Goal: Communication & Community: Answer question/provide support

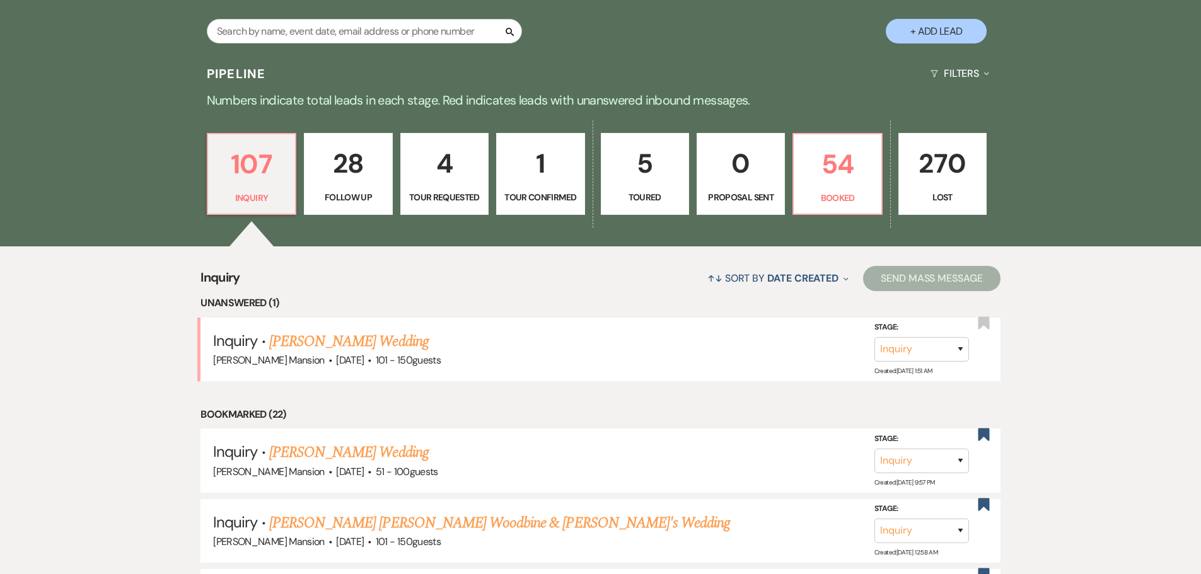
scroll to position [63, 0]
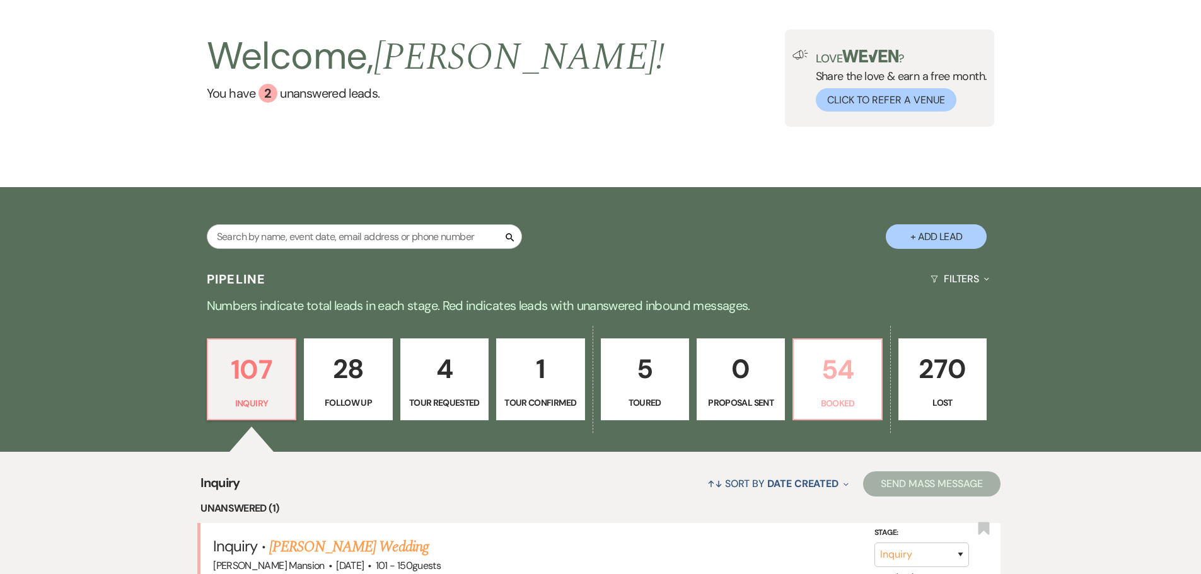
click at [827, 381] on p "54" at bounding box center [837, 370] width 72 height 42
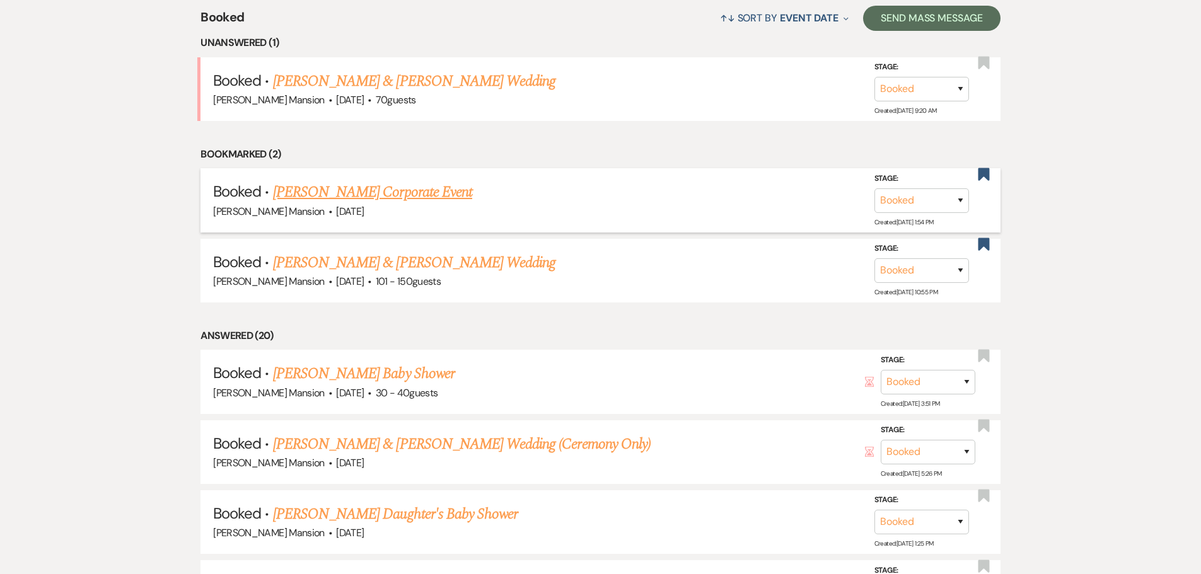
scroll to position [567, 0]
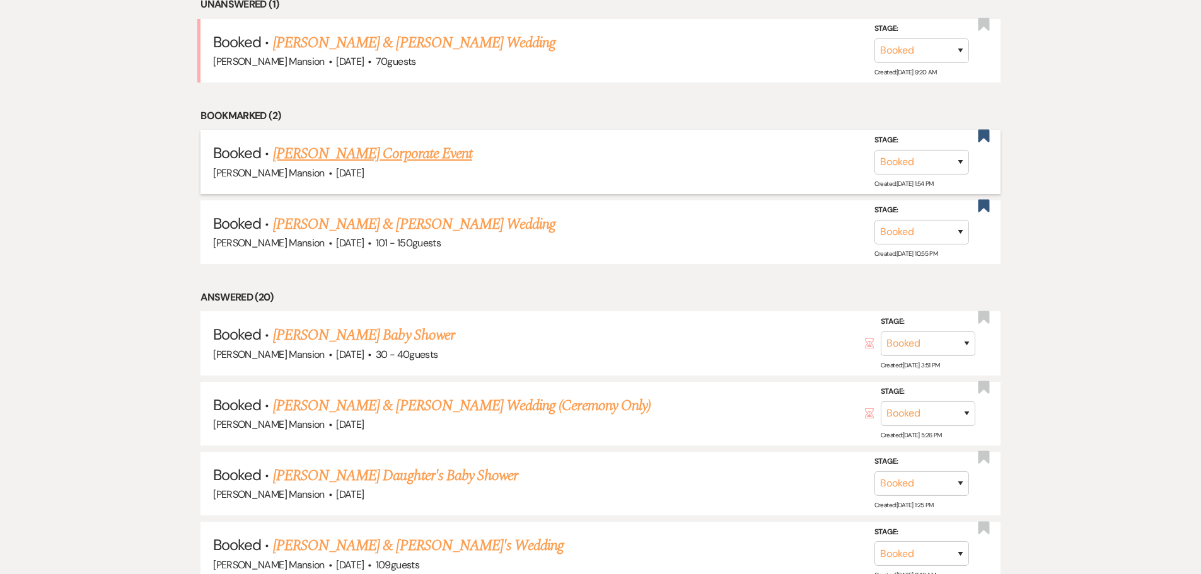
click at [395, 332] on link "[PERSON_NAME] Baby Shower" at bounding box center [364, 335] width 182 height 23
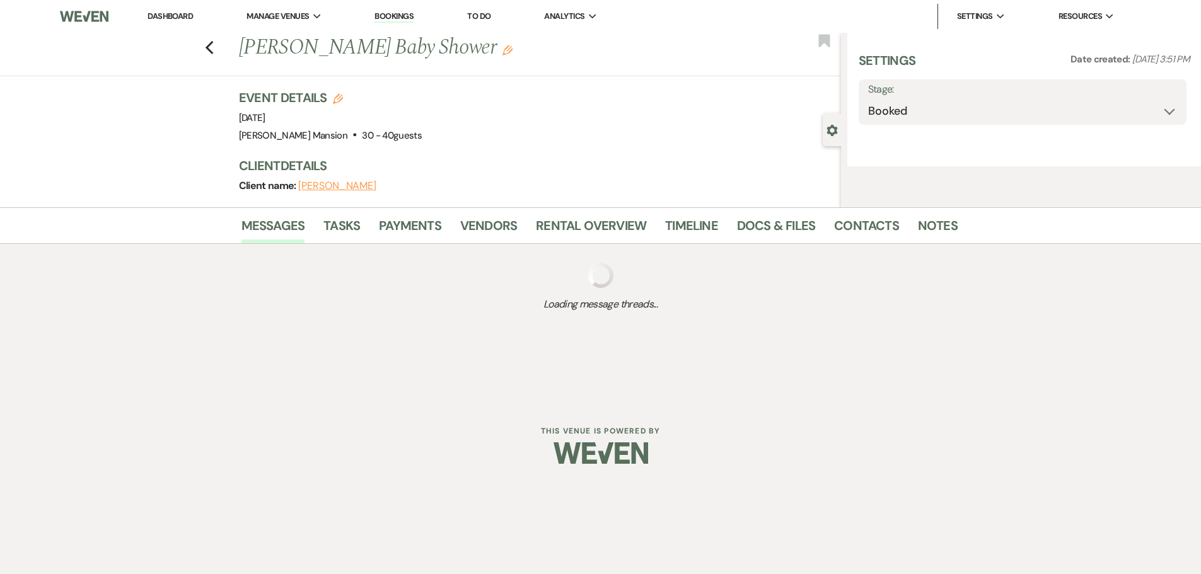
select select "22"
select select "3"
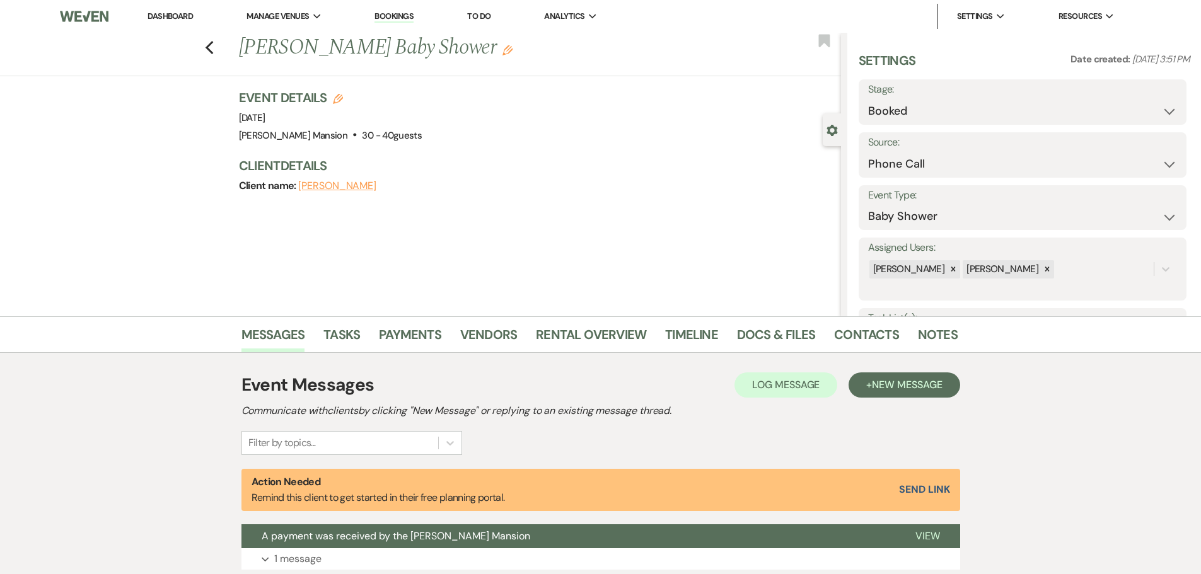
click at [337, 437] on div "Filter by topics..." at bounding box center [351, 443] width 221 height 24
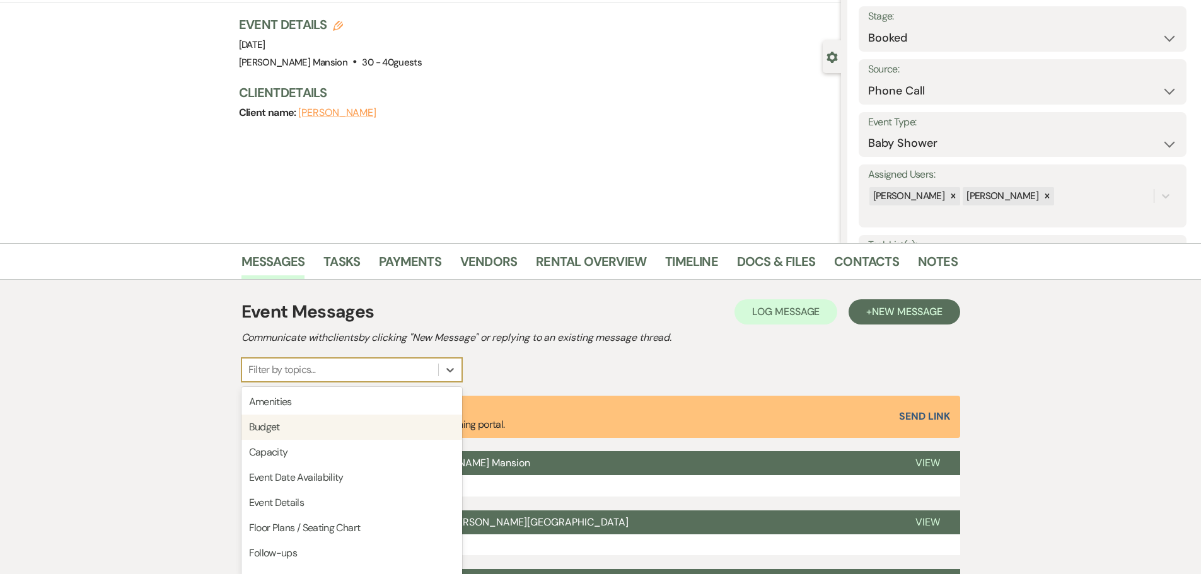
scroll to position [80, 0]
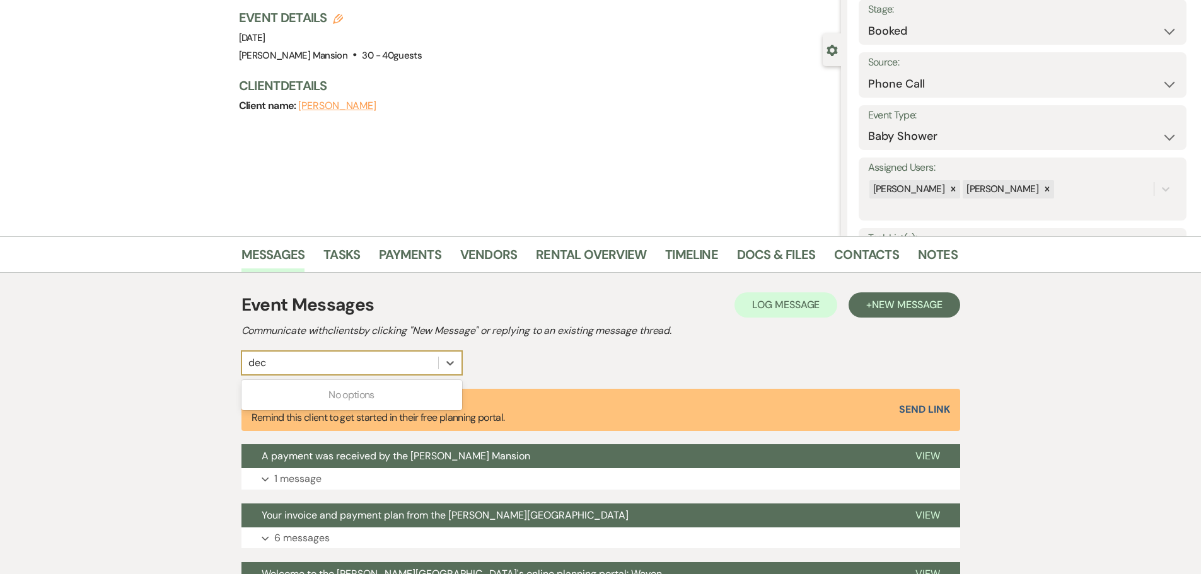
type input "dec"
click at [564, 379] on div "Event Messages Log Log Message + New Message Communicate with clients by clicki…" at bounding box center [600, 509] width 719 height 446
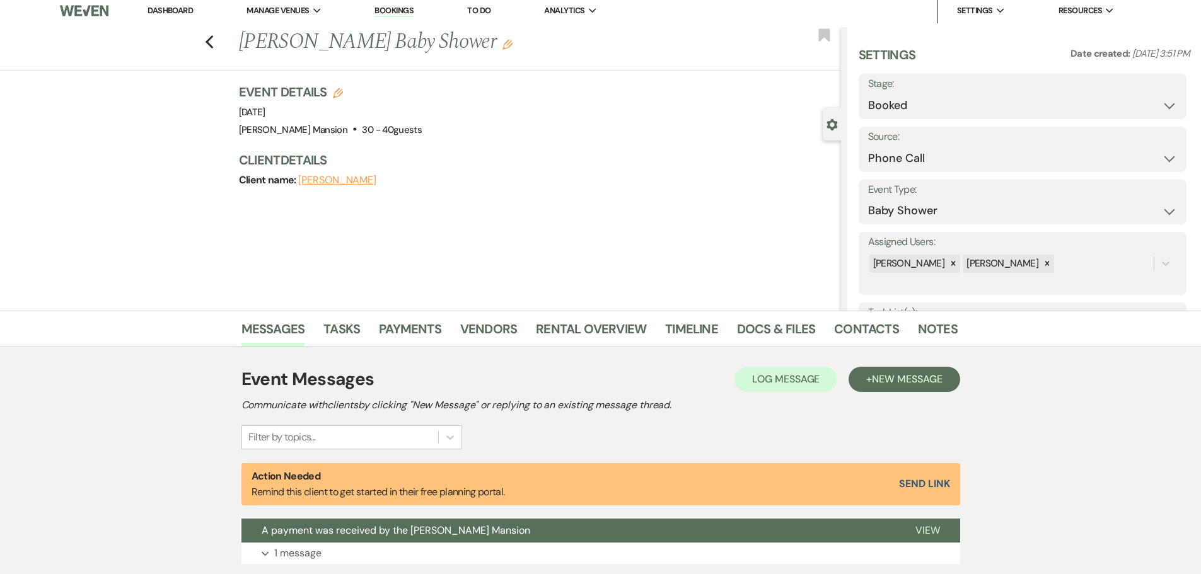
scroll to position [0, 0]
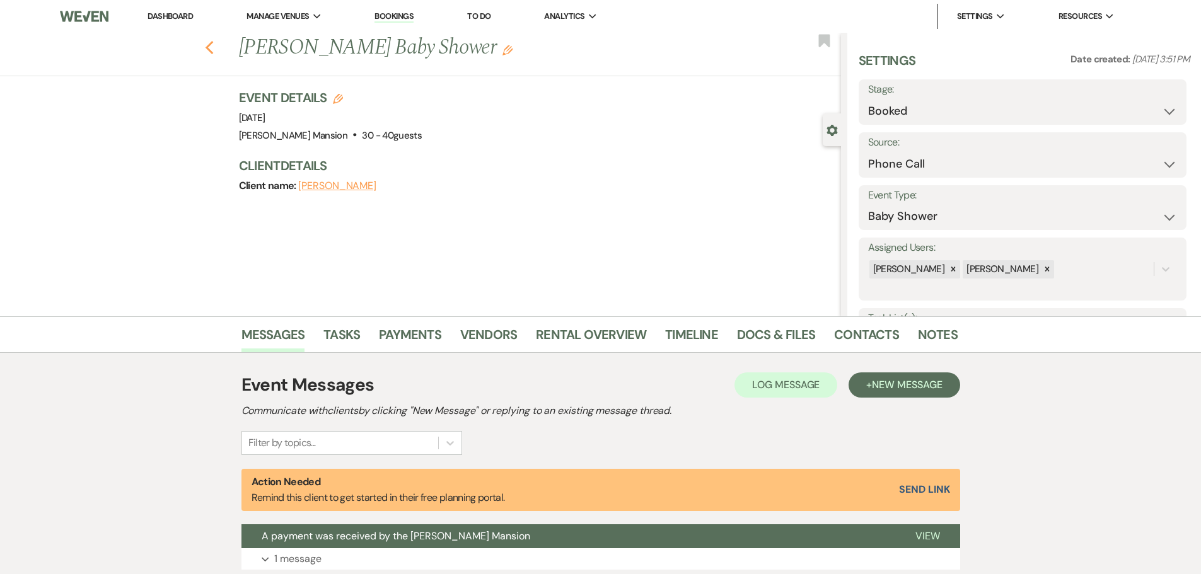
click at [214, 45] on icon "Previous" at bounding box center [209, 47] width 9 height 15
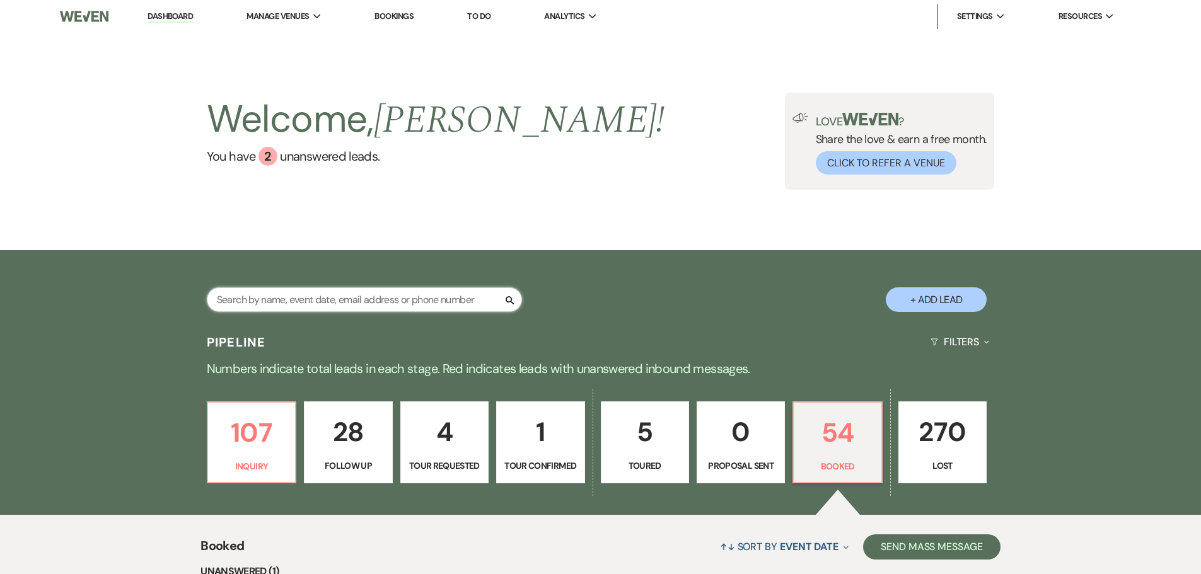
click at [293, 299] on input "text" at bounding box center [364, 299] width 315 height 25
type input "ja"
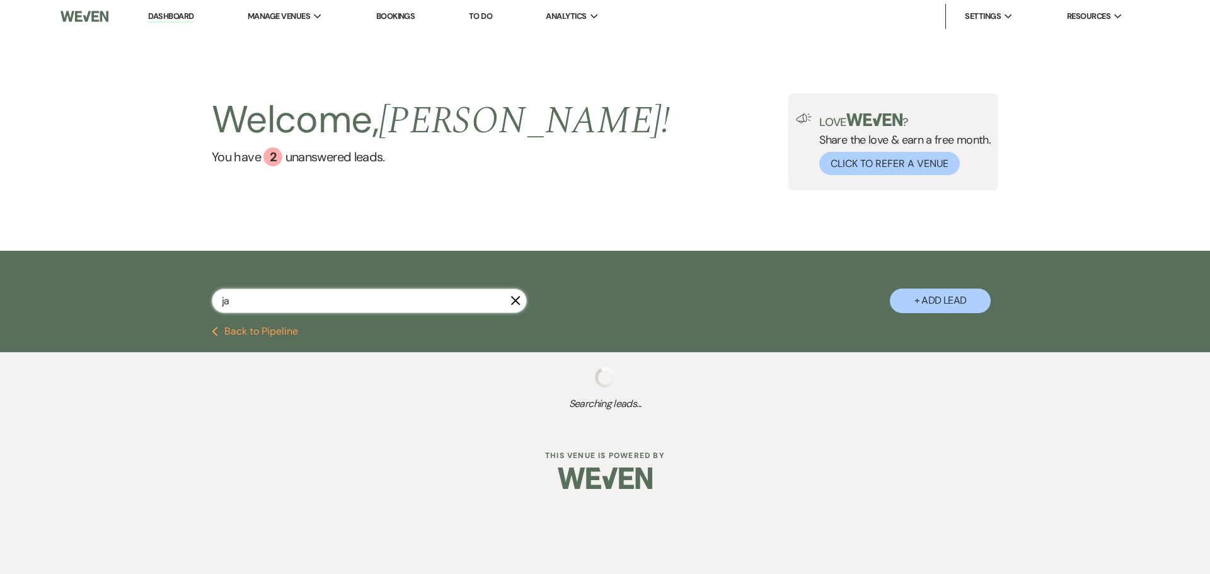
select select "4"
select select "2"
select select "9"
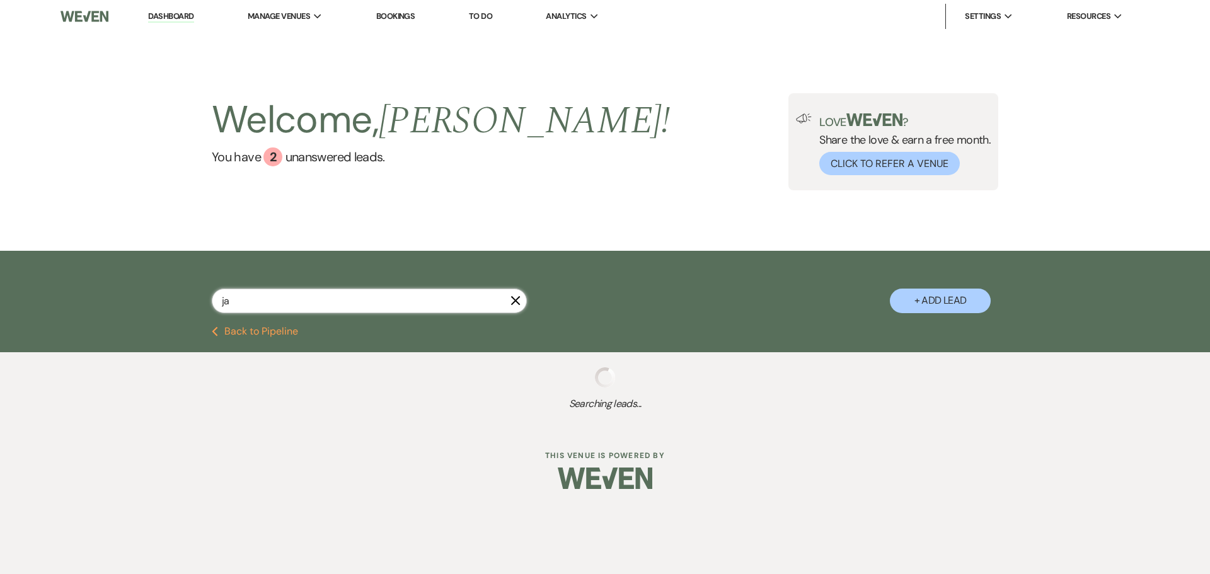
select select "8"
select select "10"
select select "8"
select select "5"
select select "8"
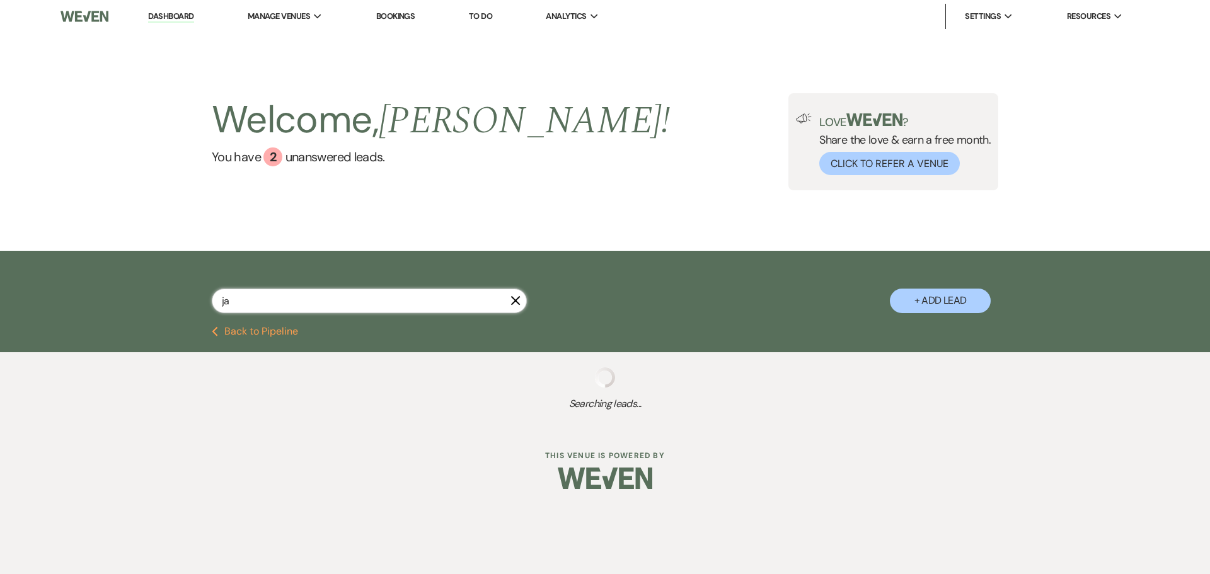
select select "5"
select select "8"
select select "5"
select select "8"
select select "4"
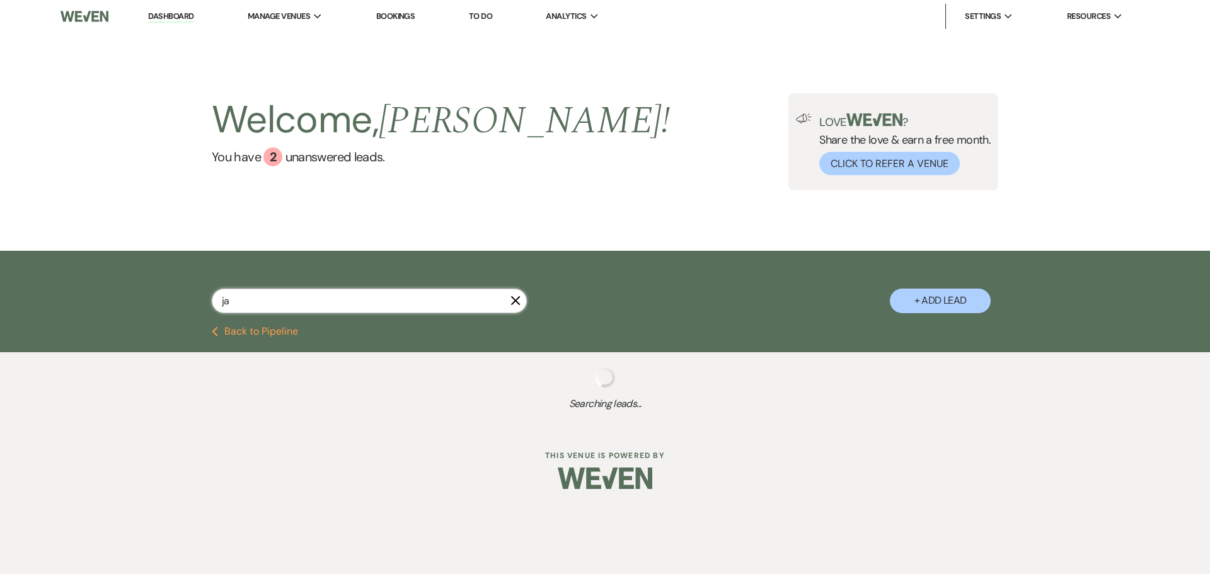
select select "8"
select select "5"
select select "8"
select select "5"
select select "8"
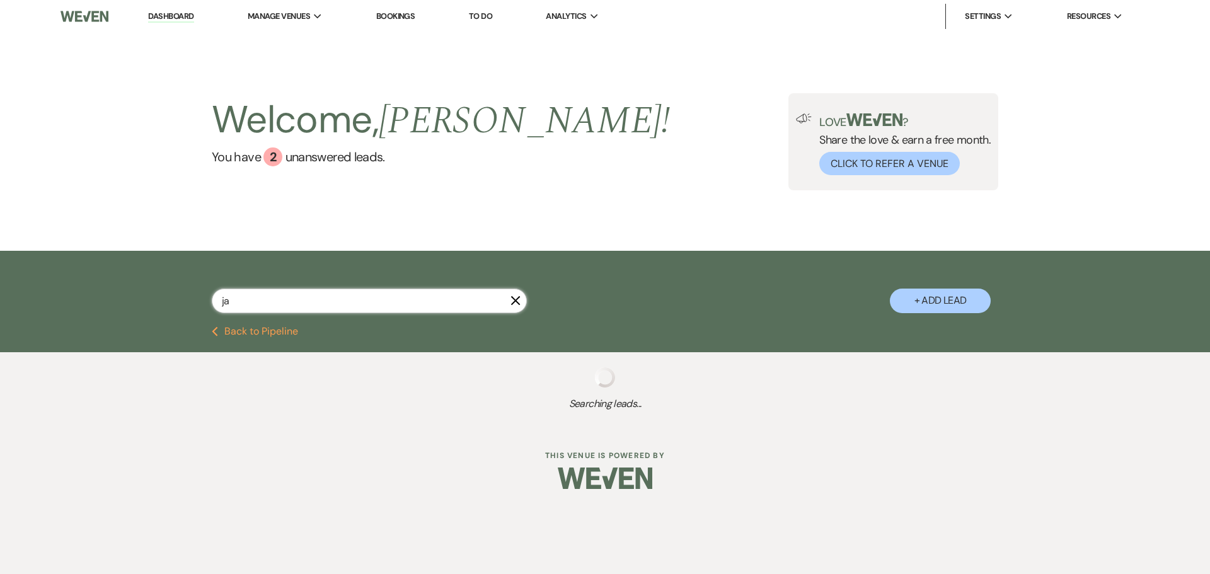
select select "5"
select select "8"
select select "5"
select select "8"
select select "5"
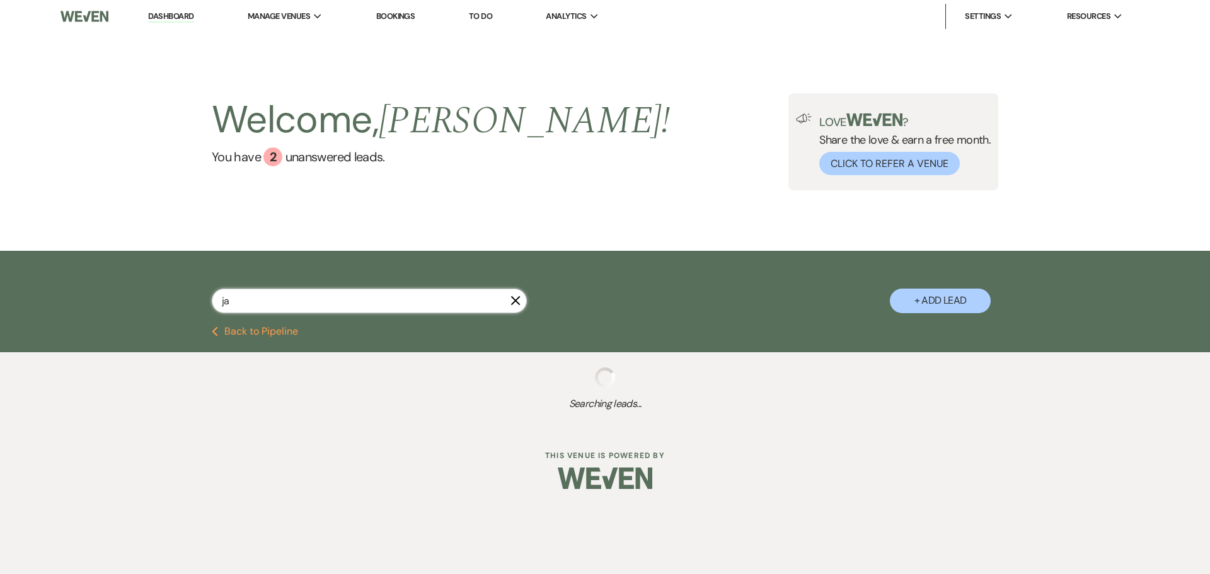
select select "8"
select select "4"
select select "8"
select select "5"
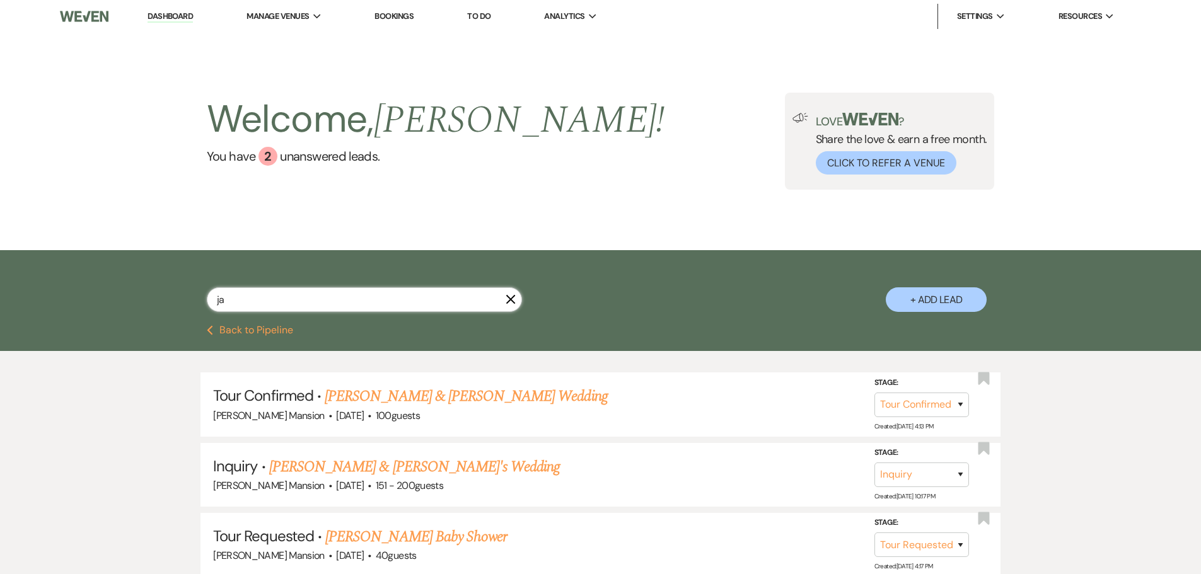
type input "jac"
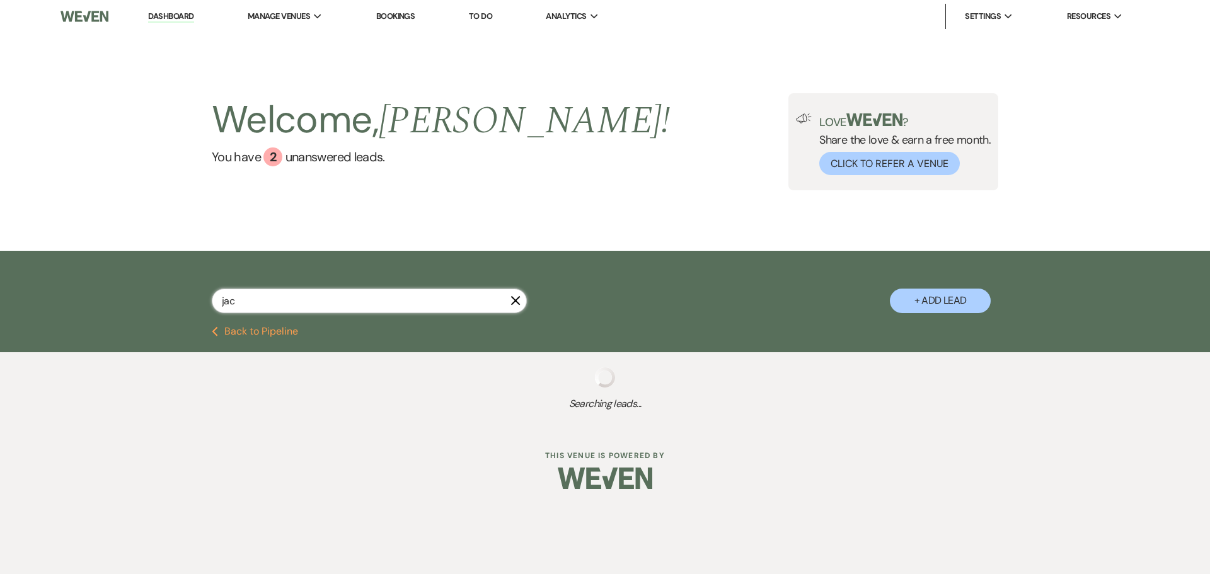
select select "4"
select select "2"
select select "9"
select select "8"
select select "10"
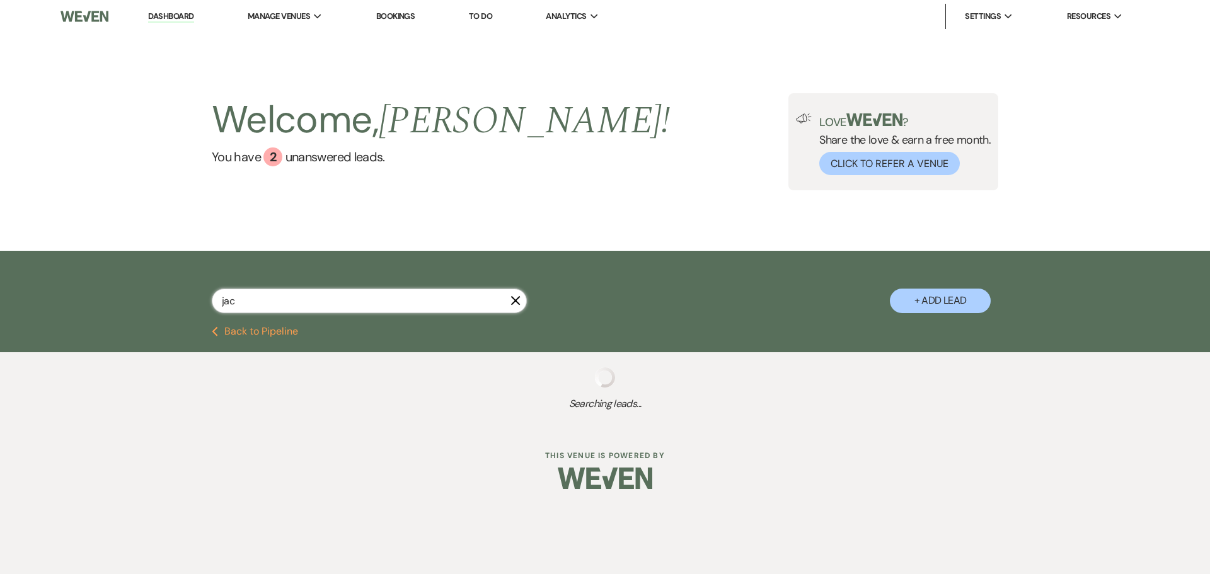
select select "8"
select select "5"
select select "8"
select select "5"
select select "8"
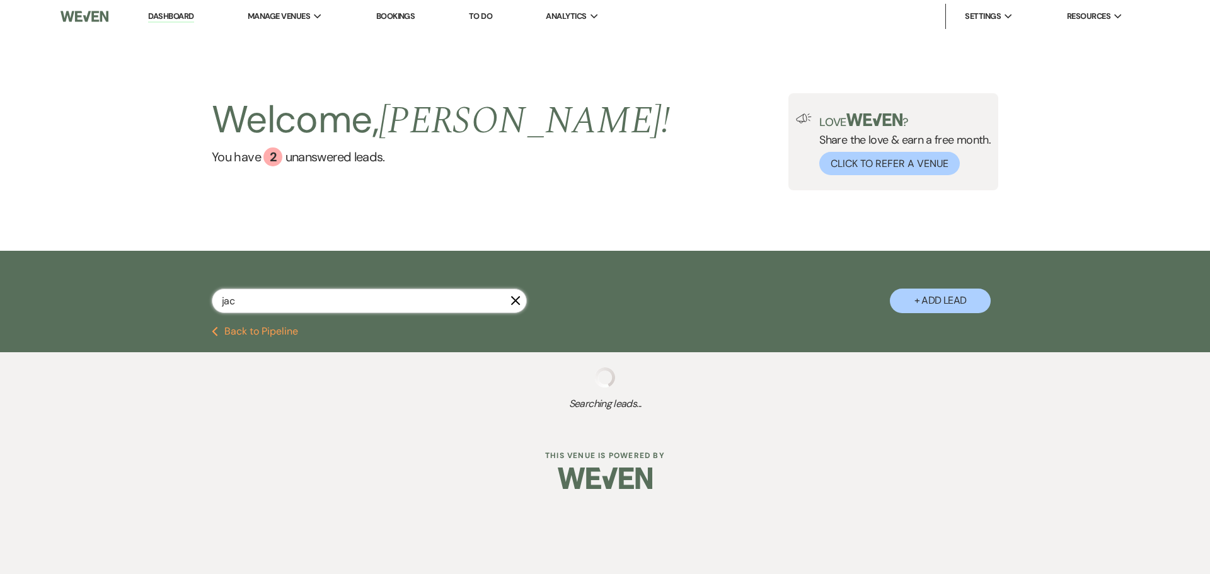
select select "5"
select select "8"
select select "5"
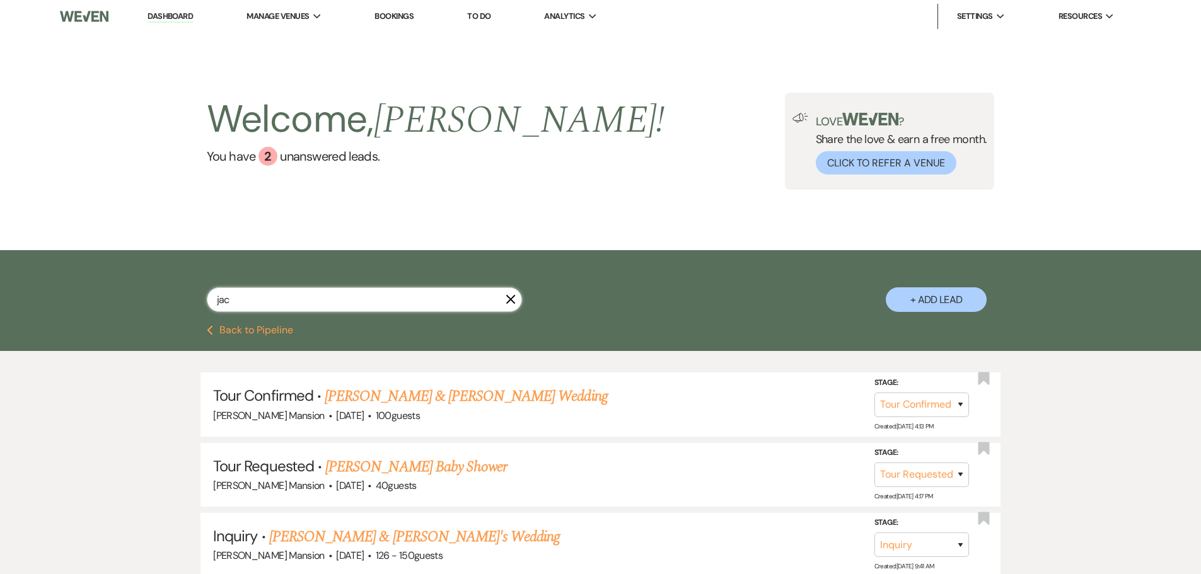
type input "jac"
drag, startPoint x: 296, startPoint y: 299, endPoint x: 436, endPoint y: 465, distance: 217.4
click at [436, 465] on link "[PERSON_NAME] Baby Shower" at bounding box center [416, 467] width 182 height 23
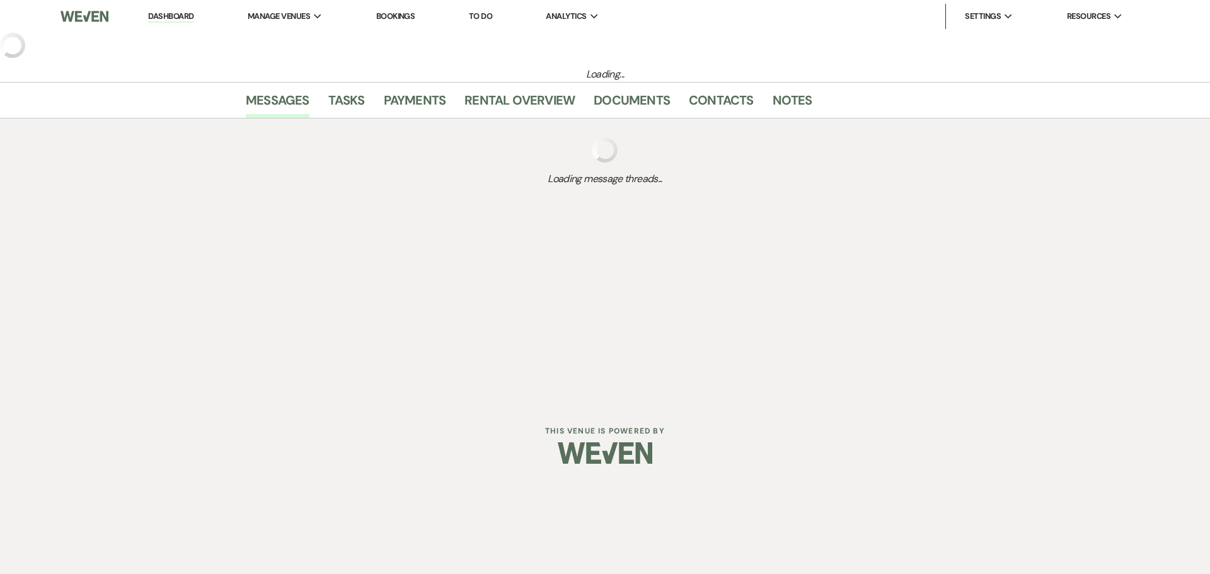
select select "2"
select select "5"
select select "3"
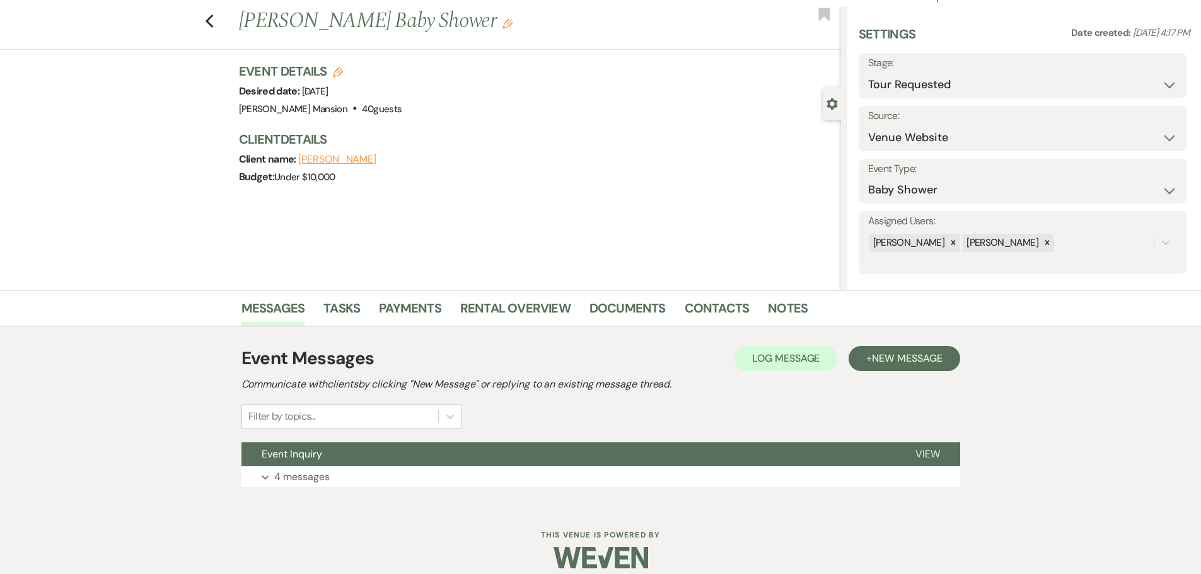
scroll to position [40, 0]
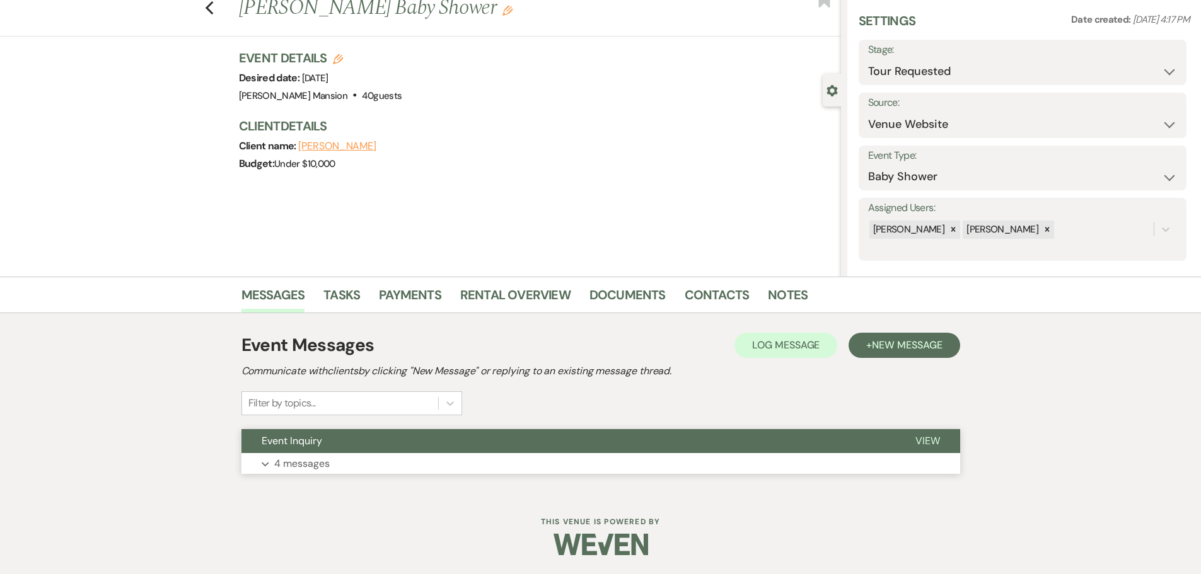
click at [269, 462] on button "Expand 4 messages" at bounding box center [600, 463] width 719 height 21
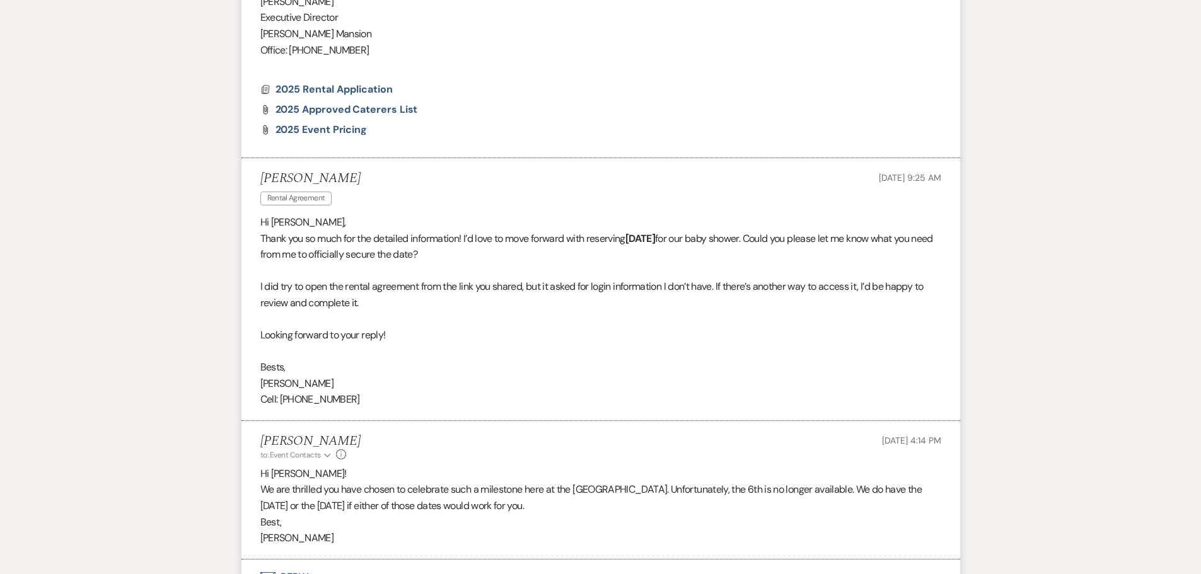
scroll to position [1356, 0]
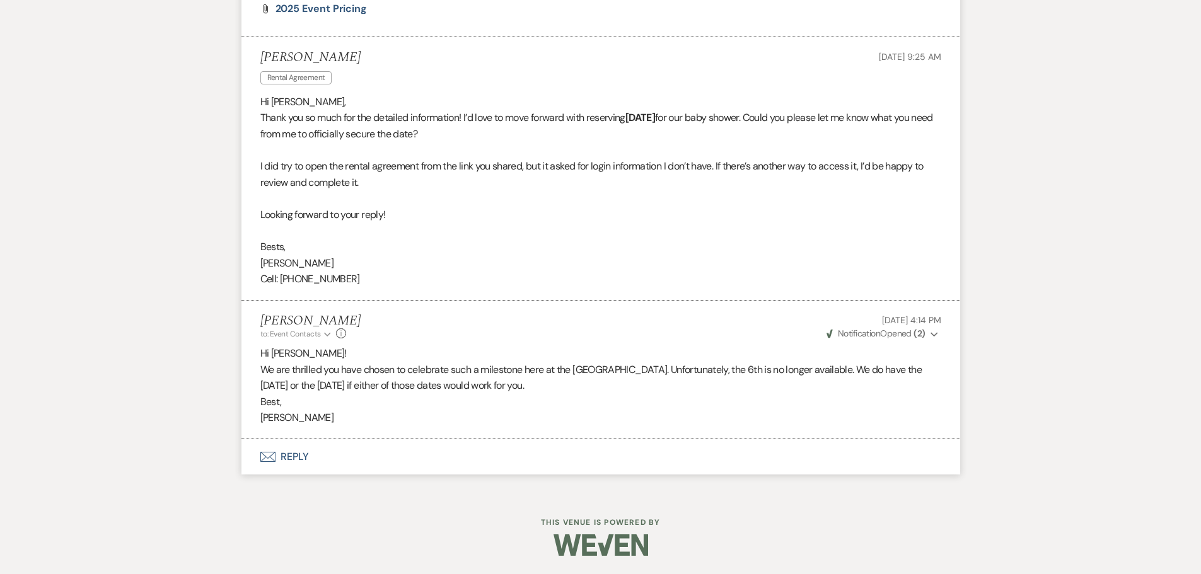
click at [930, 332] on icon "Expand" at bounding box center [934, 334] width 8 height 9
click at [906, 347] on div "[PERSON_NAME] • Opened (2)" at bounding box center [876, 359] width 130 height 30
click at [853, 395] on p "Best," at bounding box center [600, 402] width 681 height 16
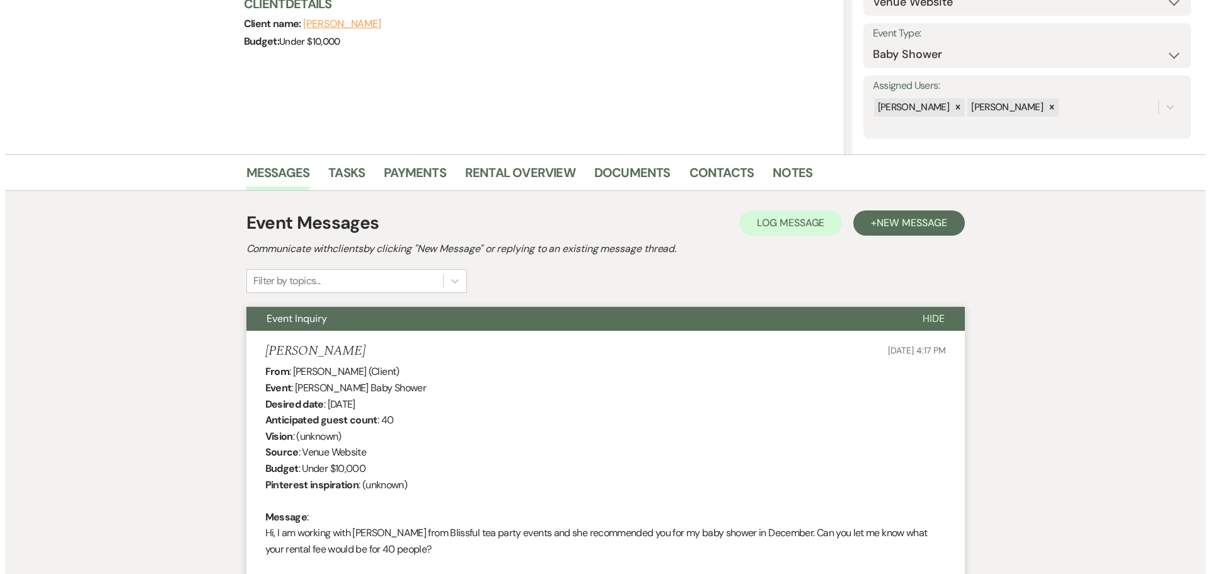
scroll to position [0, 0]
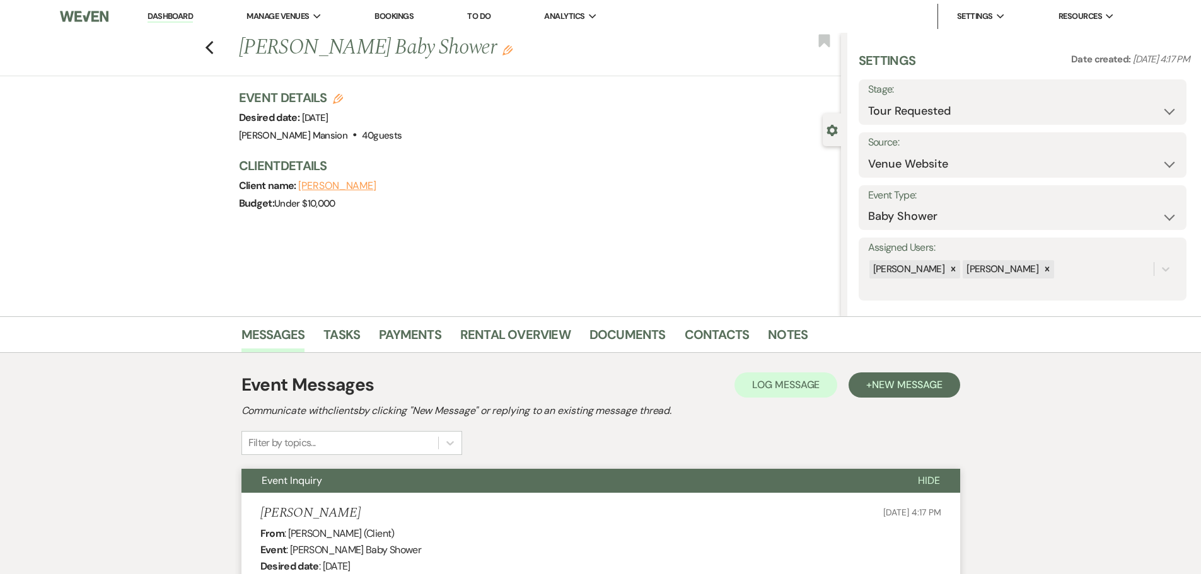
click at [339, 100] on icon "Edit" at bounding box center [338, 99] width 10 height 10
select select "799"
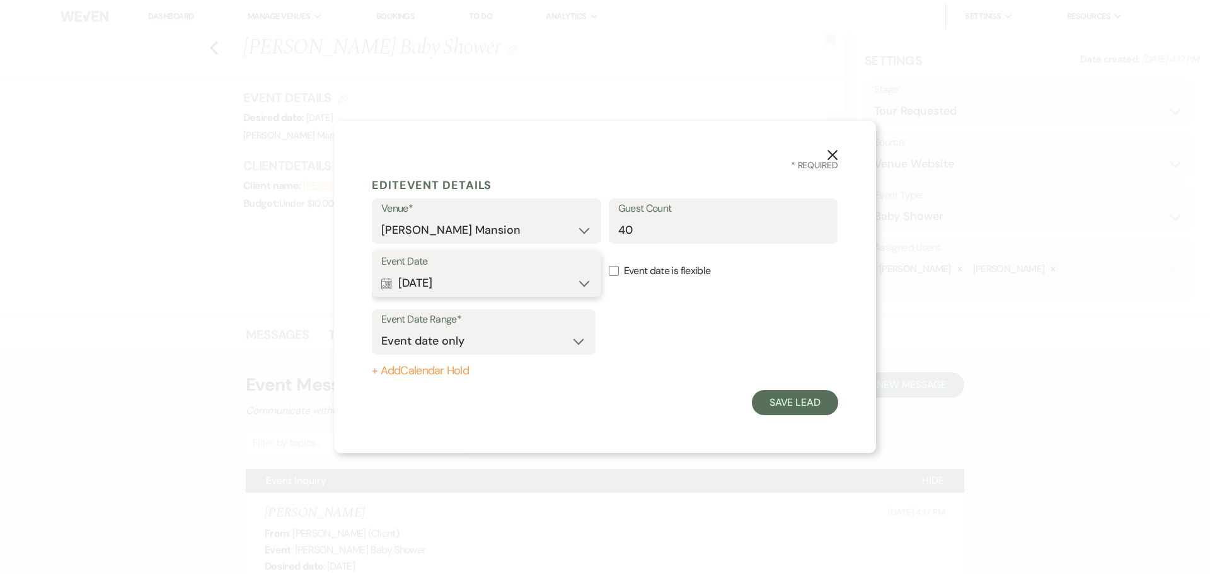
click at [584, 286] on button "Calendar [DATE] Expand" at bounding box center [486, 282] width 211 height 25
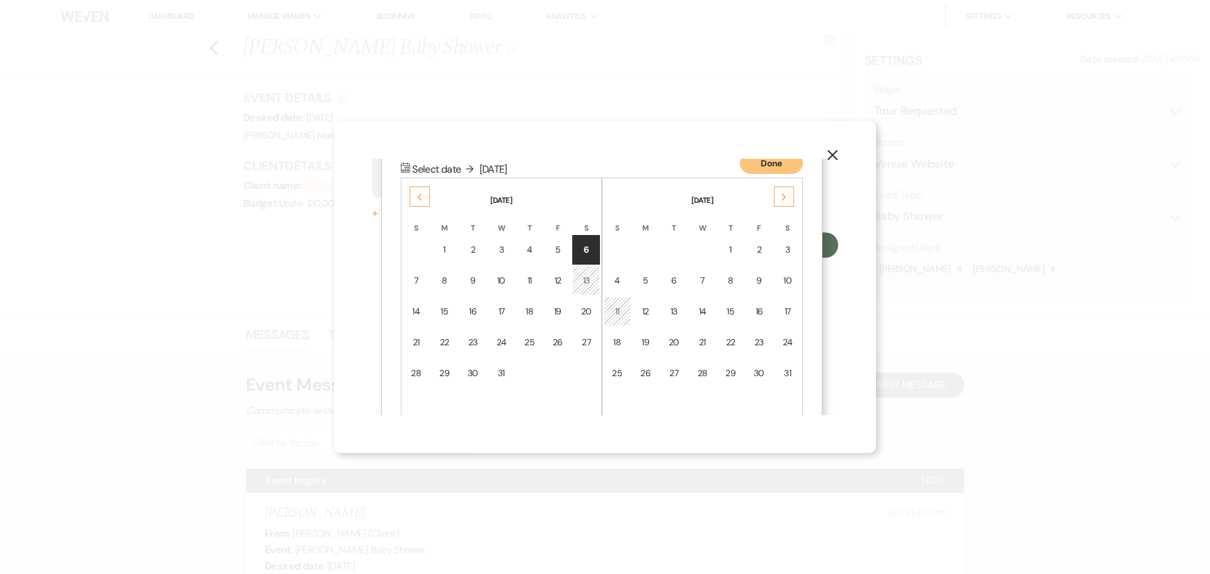
scroll to position [162, 0]
click at [413, 301] on div "14" at bounding box center [416, 307] width 11 height 13
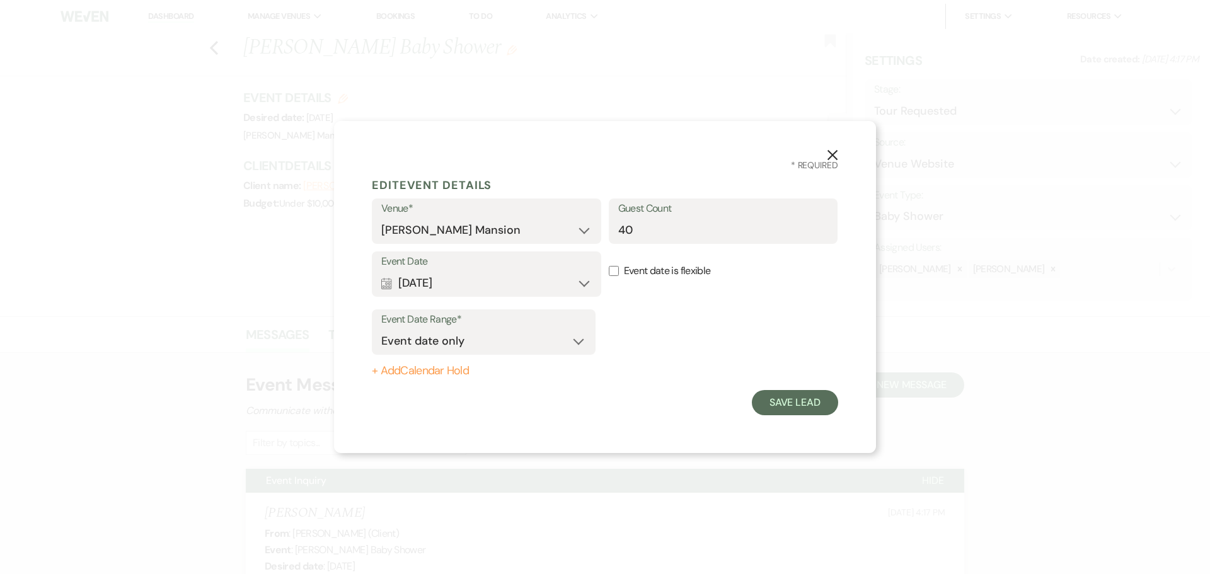
click at [414, 366] on button "+ Add Calendar Hold" at bounding box center [484, 371] width 224 height 13
select select "false"
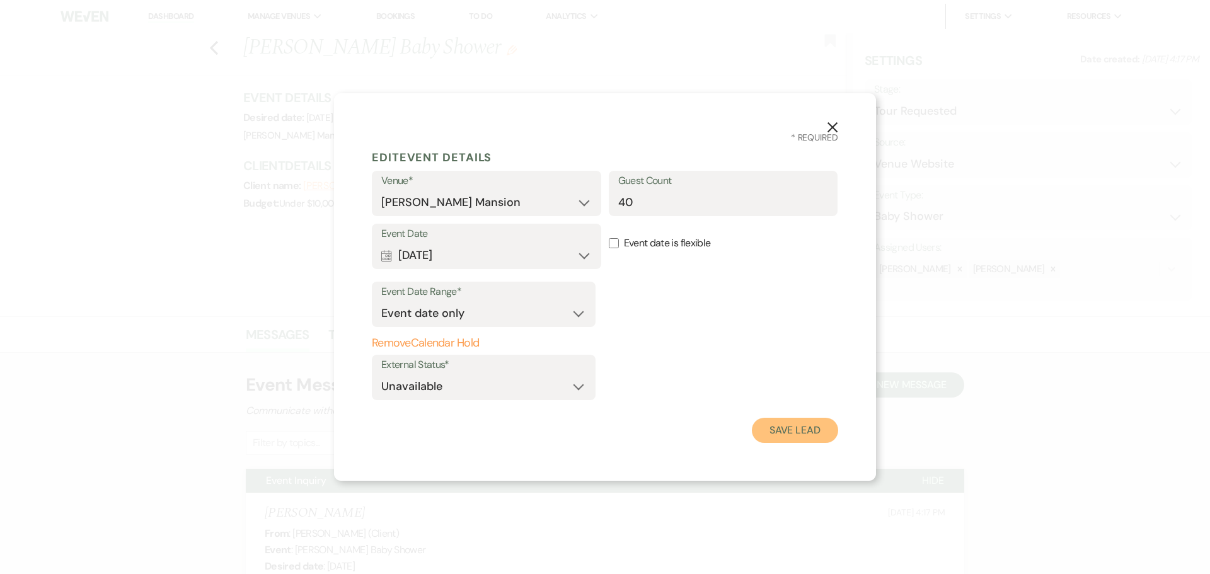
click at [806, 426] on button "Save Lead" at bounding box center [795, 430] width 86 height 25
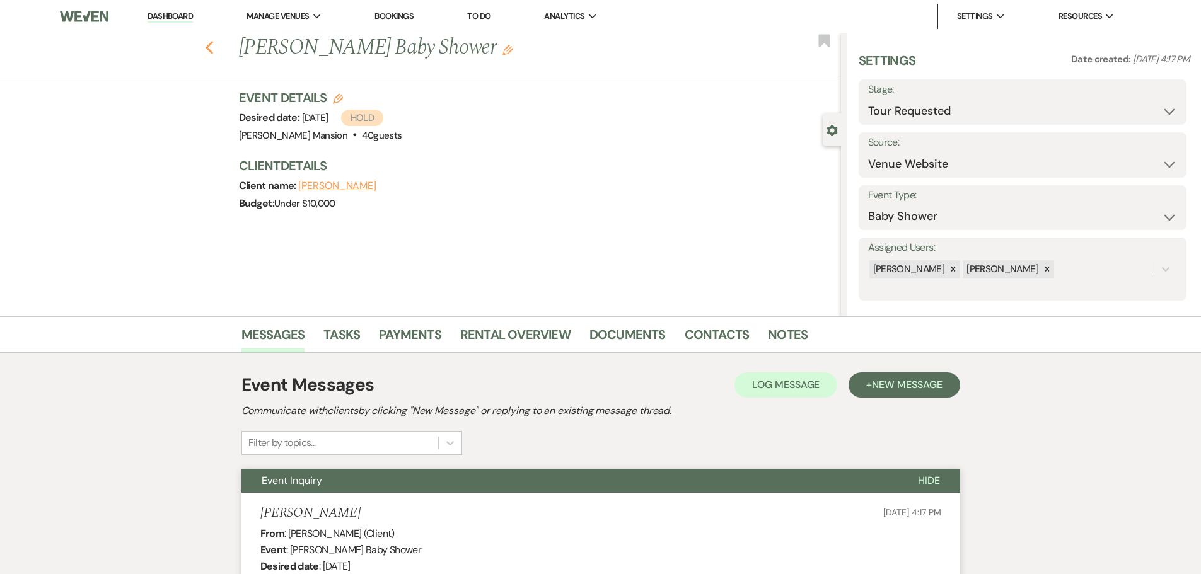
click at [214, 47] on icon "Previous" at bounding box center [209, 47] width 9 height 15
select select "4"
select select "2"
select select "9"
select select "8"
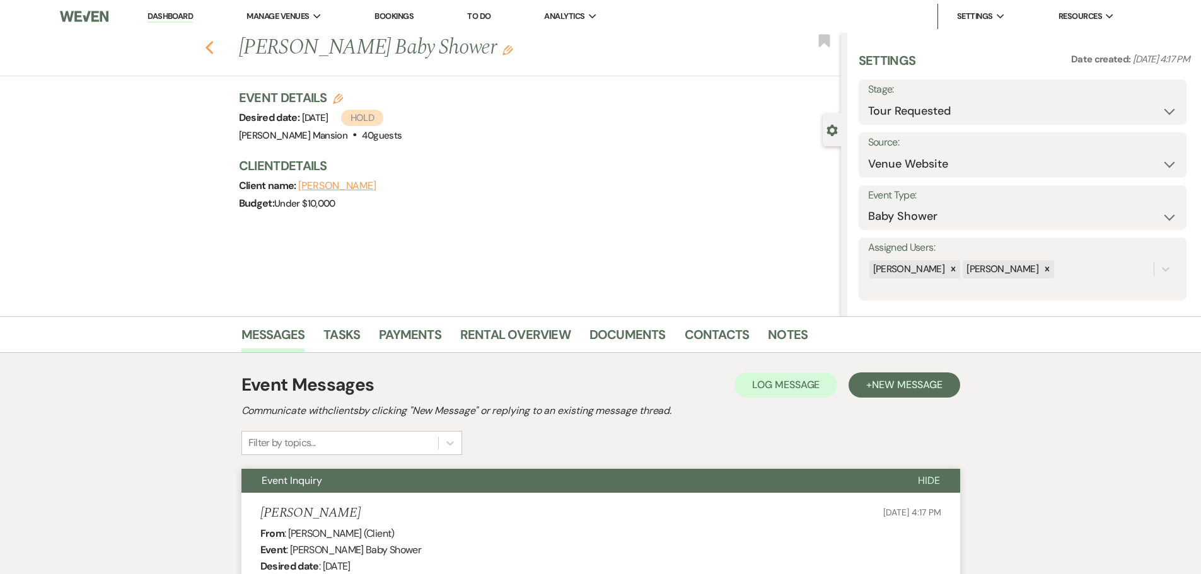
select select "10"
select select "8"
select select "5"
select select "8"
select select "5"
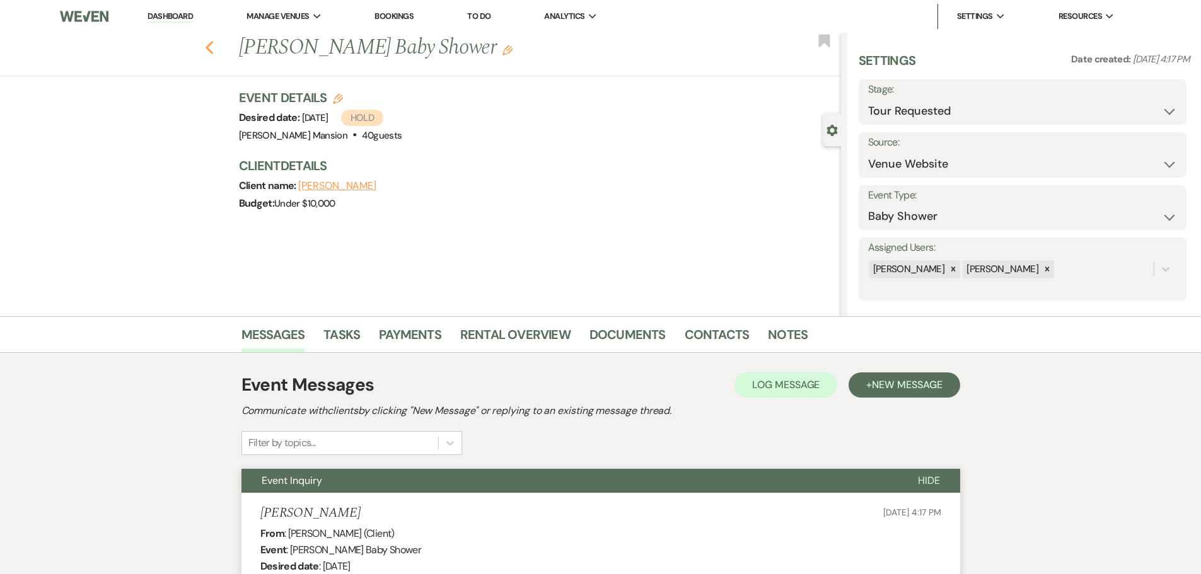
select select "8"
select select "5"
select select "8"
select select "5"
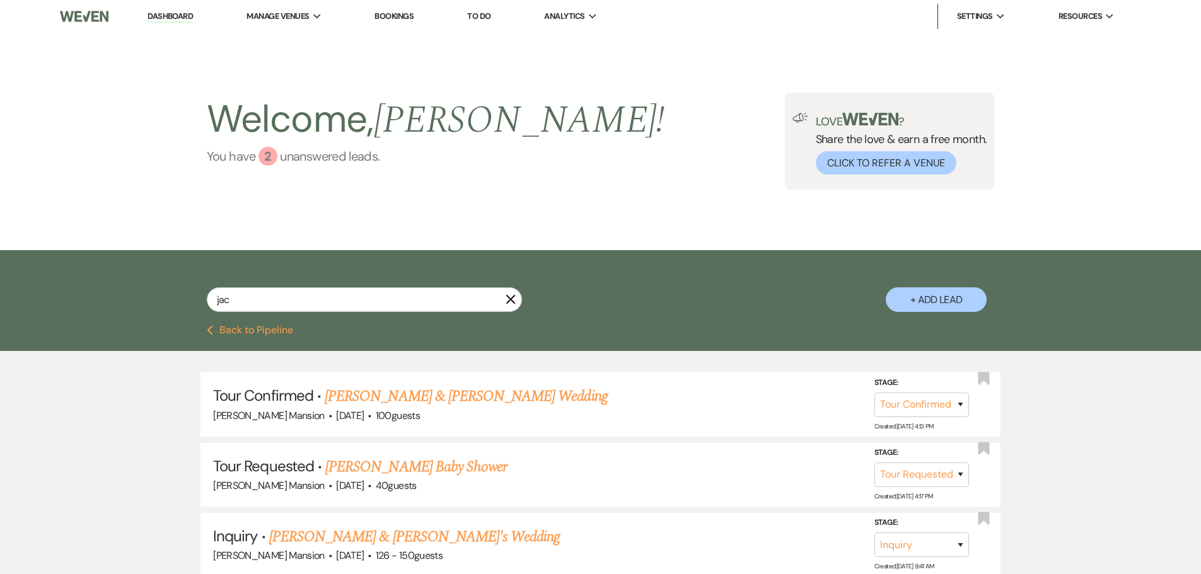
click at [265, 151] on div "2" at bounding box center [267, 156] width 19 height 19
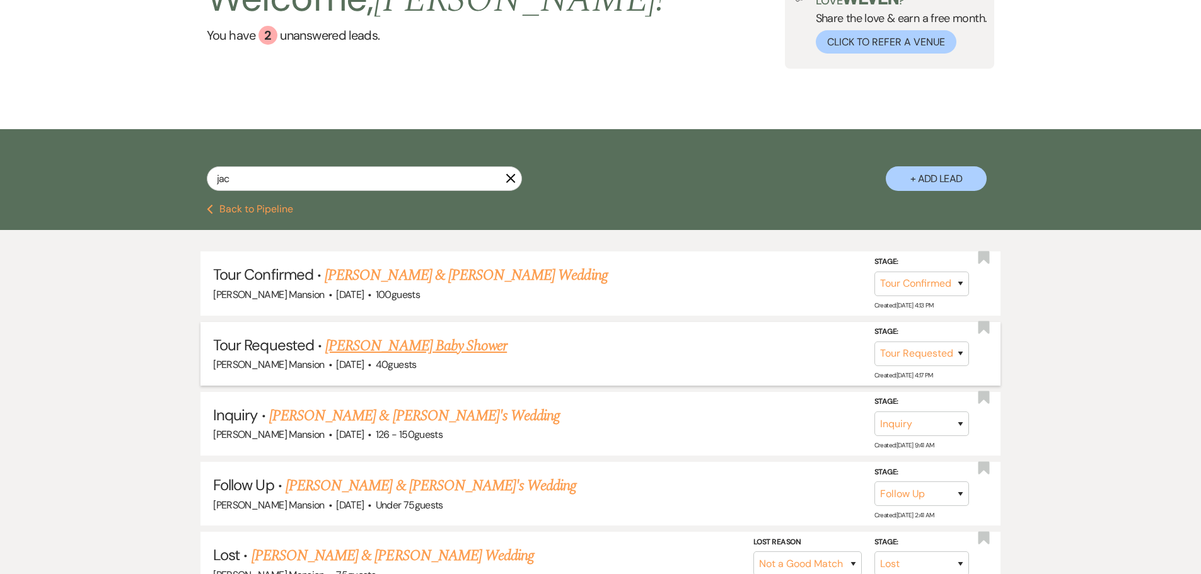
scroll to position [126, 0]
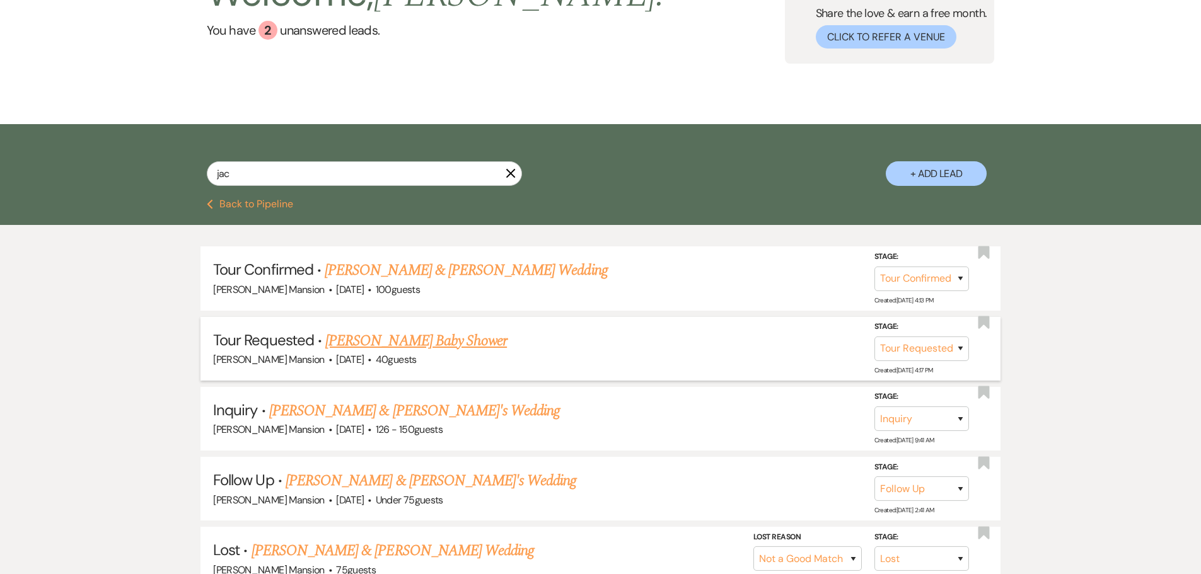
click at [448, 345] on link "[PERSON_NAME] Baby Shower" at bounding box center [416, 341] width 182 height 23
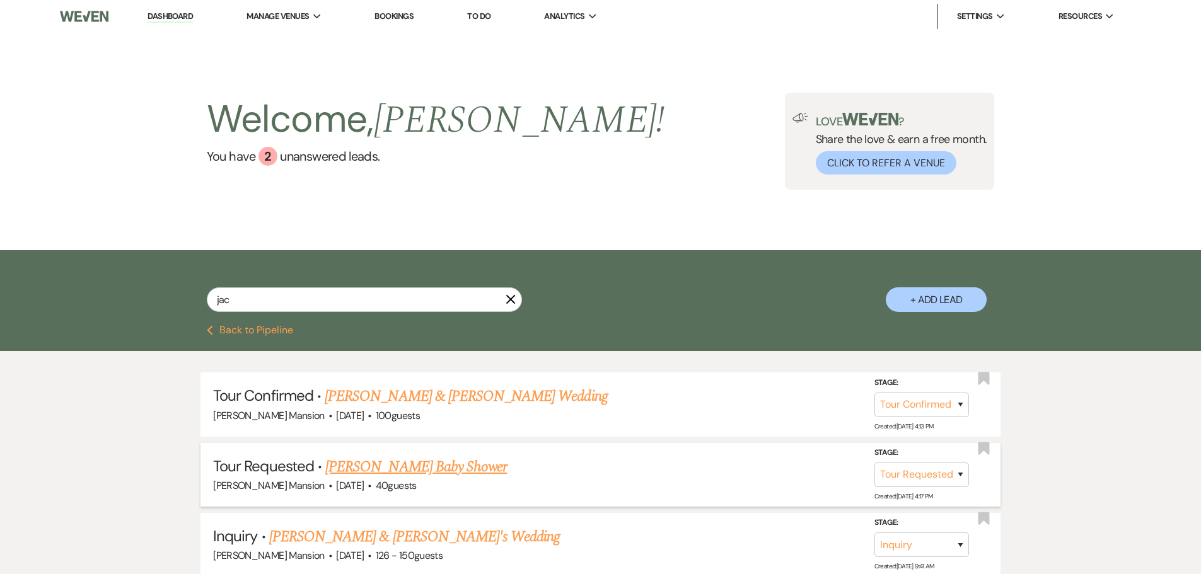
select select "2"
select select "5"
select select "3"
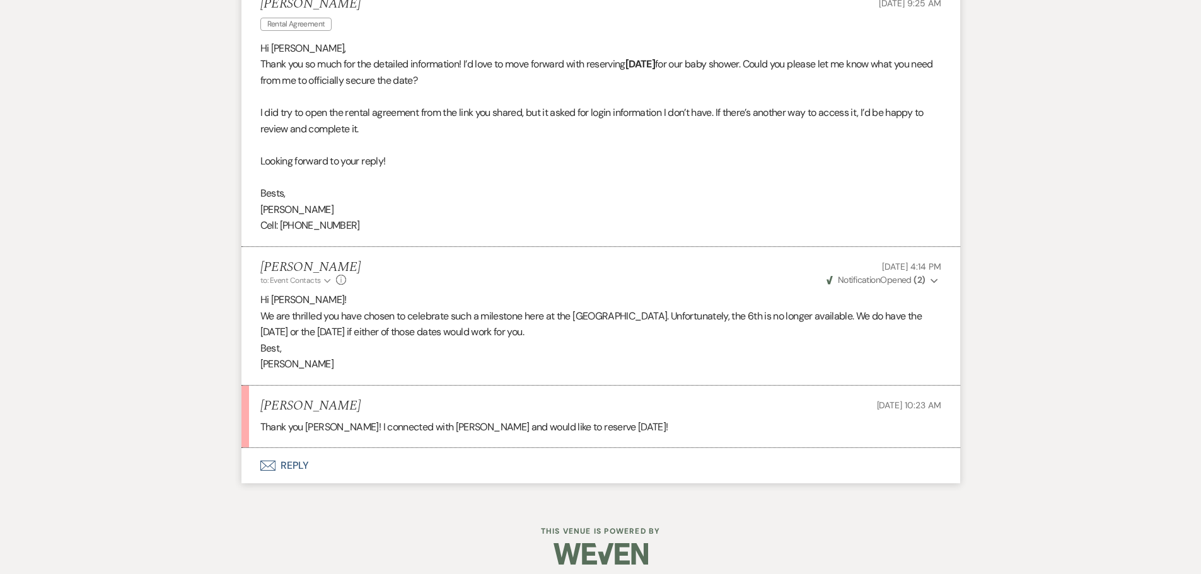
scroll to position [1419, 0]
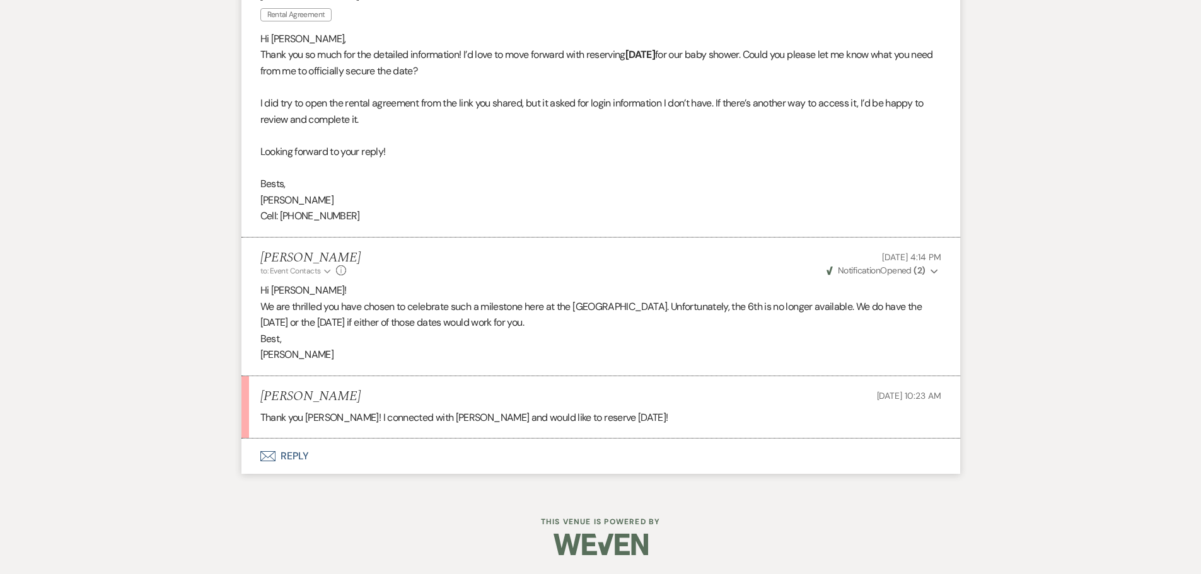
click at [306, 455] on button "Envelope Reply" at bounding box center [600, 456] width 719 height 35
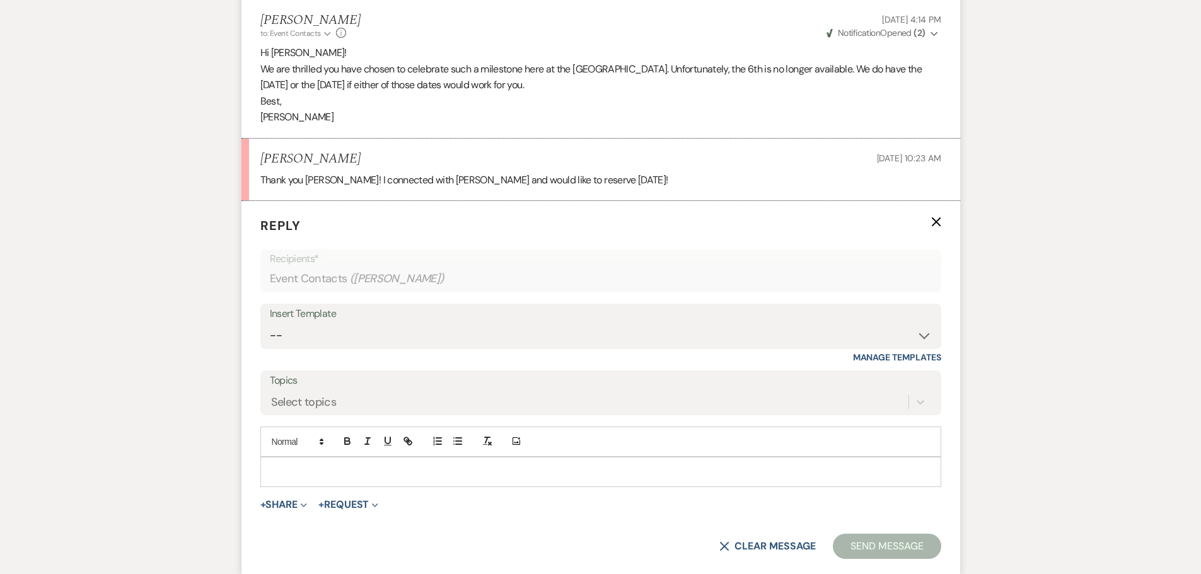
scroll to position [1660, 0]
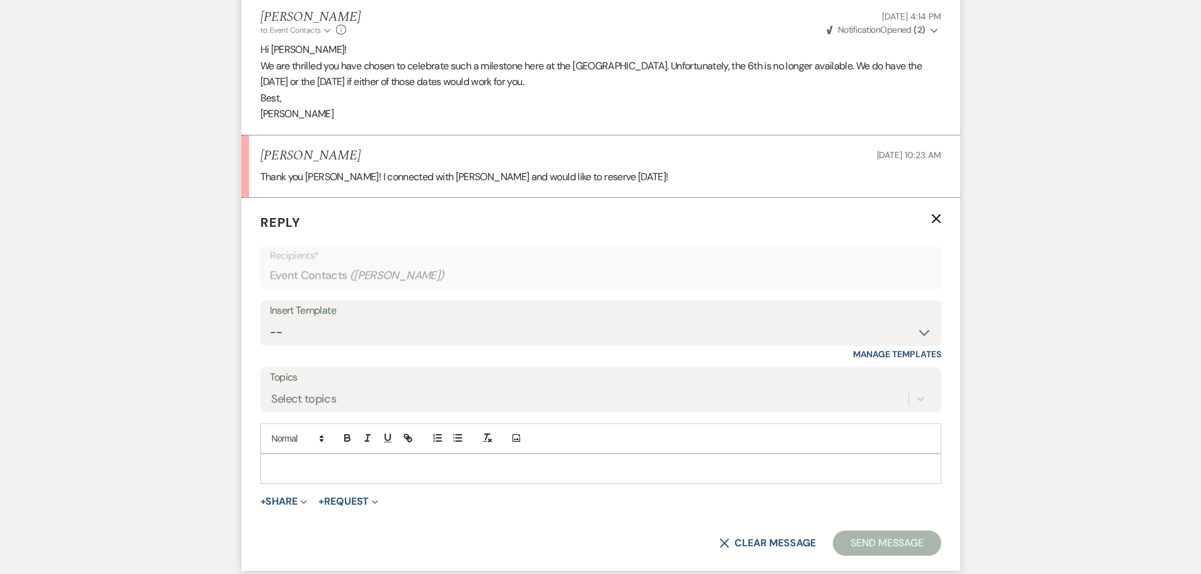
click at [329, 460] on div at bounding box center [600, 468] width 679 height 29
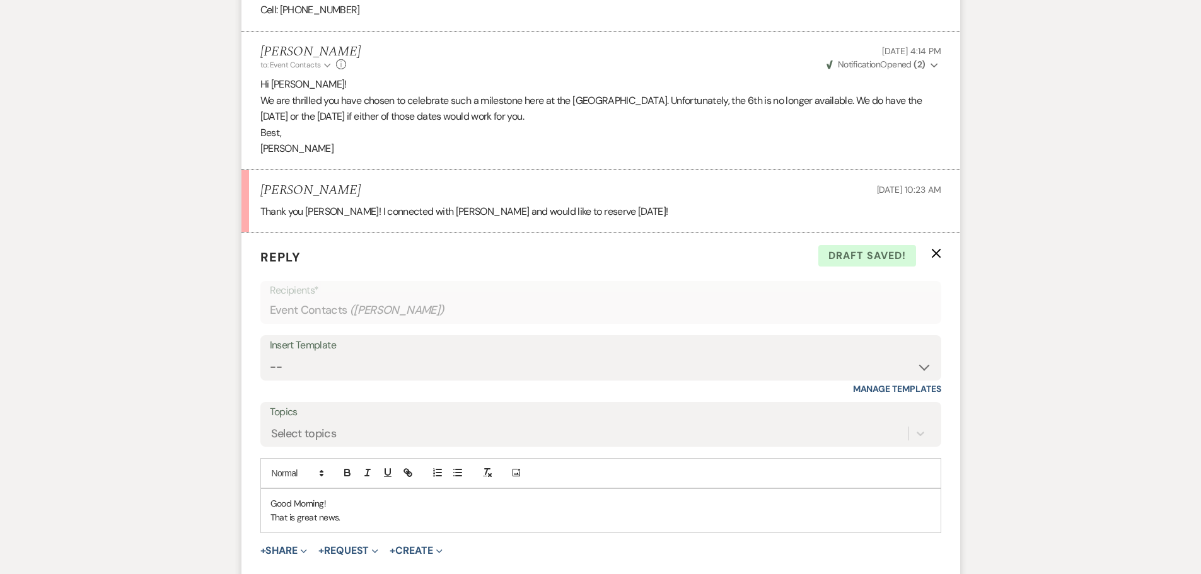
scroll to position [1787, 0]
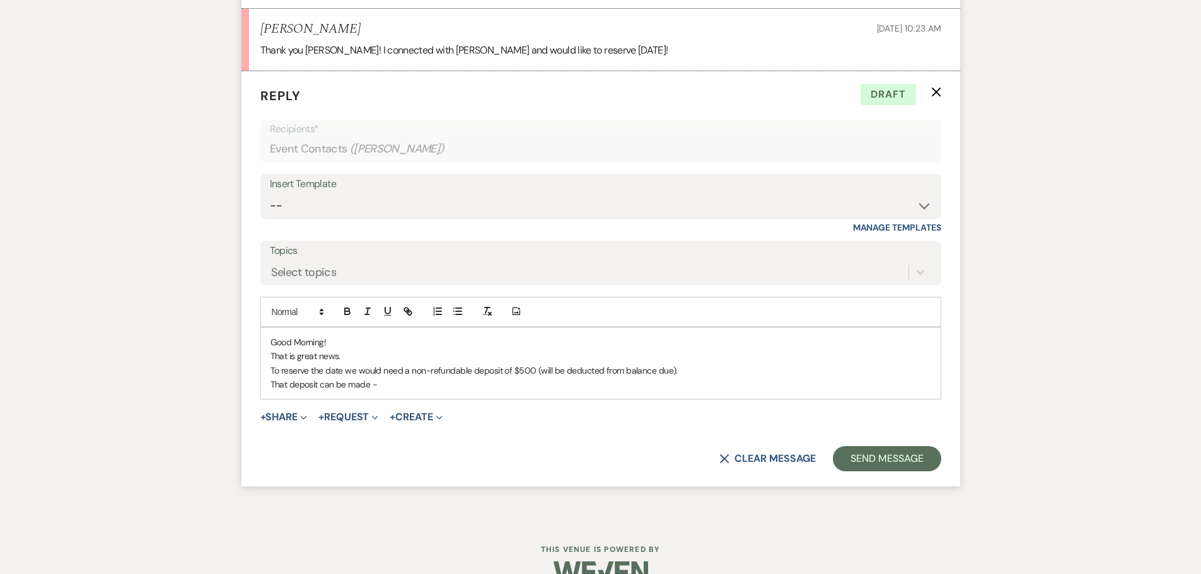
click at [372, 383] on p "That deposit can be made -" at bounding box center [600, 385] width 661 height 14
click at [419, 384] on p "That deposit can be made at -" at bounding box center [600, 385] width 661 height 14
drag, startPoint x: 647, startPoint y: 384, endPoint x: 385, endPoint y: 385, distance: 262.2
click at [385, 385] on p "That deposit can be made at - [URL][DOMAIN_NAME]" at bounding box center [600, 385] width 661 height 14
click at [407, 308] on icon "button" at bounding box center [406, 310] width 4 height 4
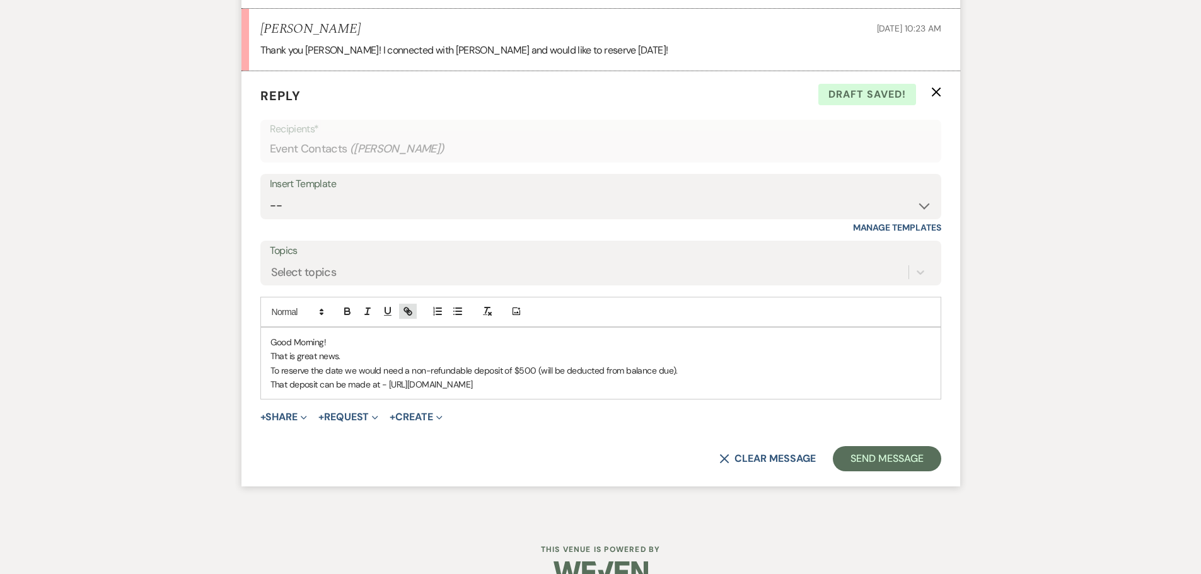
type input "[URL][DOMAIN_NAME]"
click at [584, 412] on link at bounding box center [579, 409] width 27 height 9
click at [644, 381] on p "That deposit can be made at - [URL][DOMAIN_NAME]" at bounding box center [600, 385] width 661 height 14
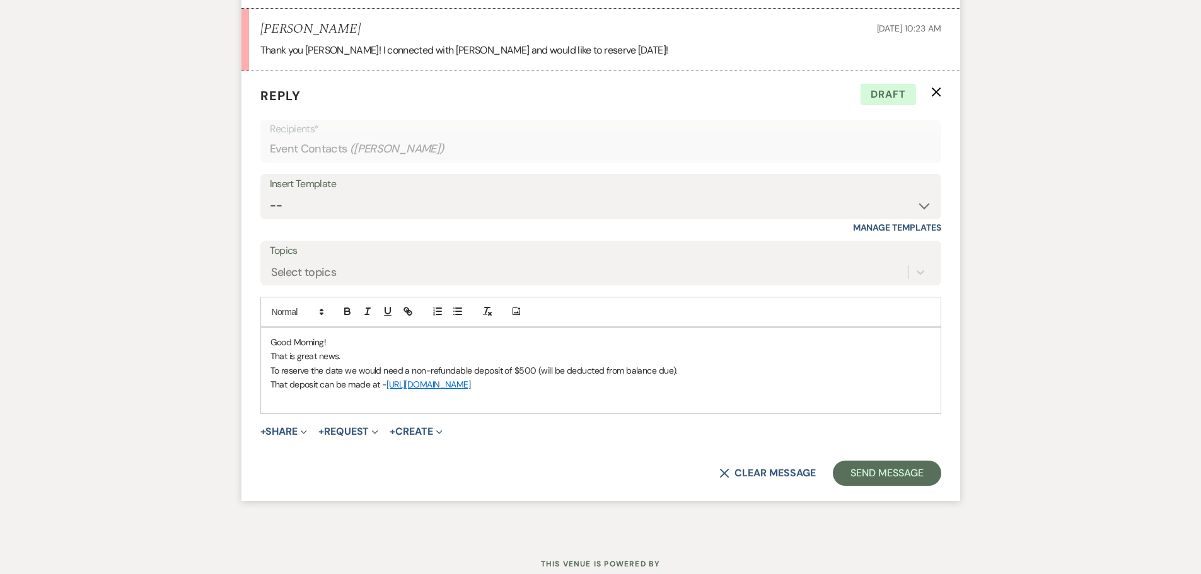
click at [344, 344] on p "Good Morning!" at bounding box center [600, 342] width 661 height 14
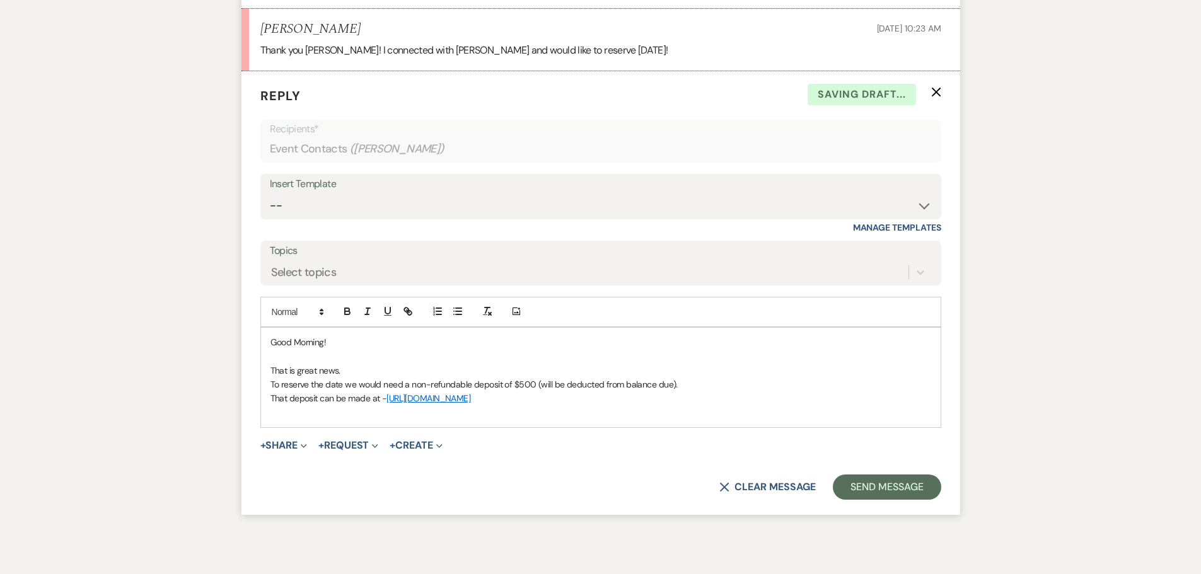
click at [350, 367] on p "That is great news." at bounding box center [600, 371] width 661 height 14
click at [660, 400] on p "That deposit can be made at - [URL][DOMAIN_NAME]" at bounding box center [600, 398] width 661 height 14
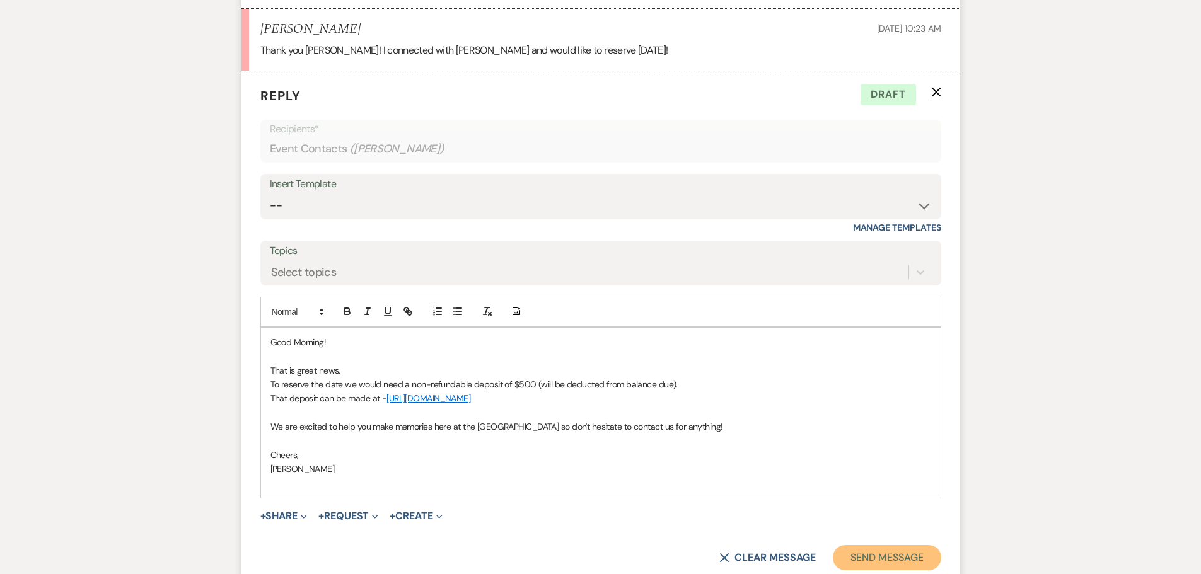
click at [881, 557] on button "Send Message" at bounding box center [887, 557] width 108 height 25
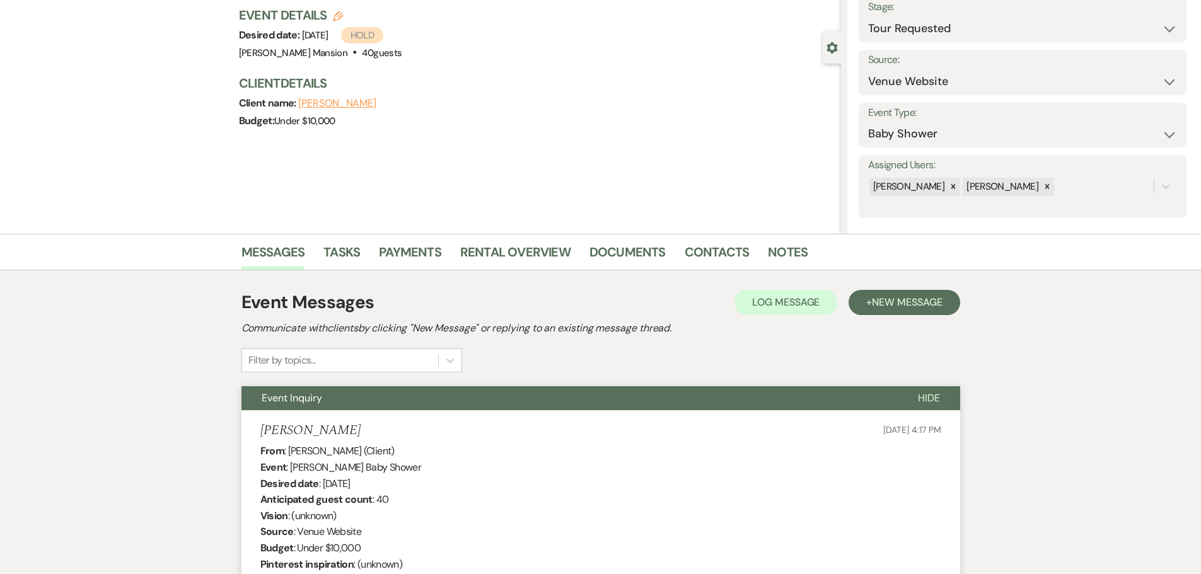
scroll to position [0, 0]
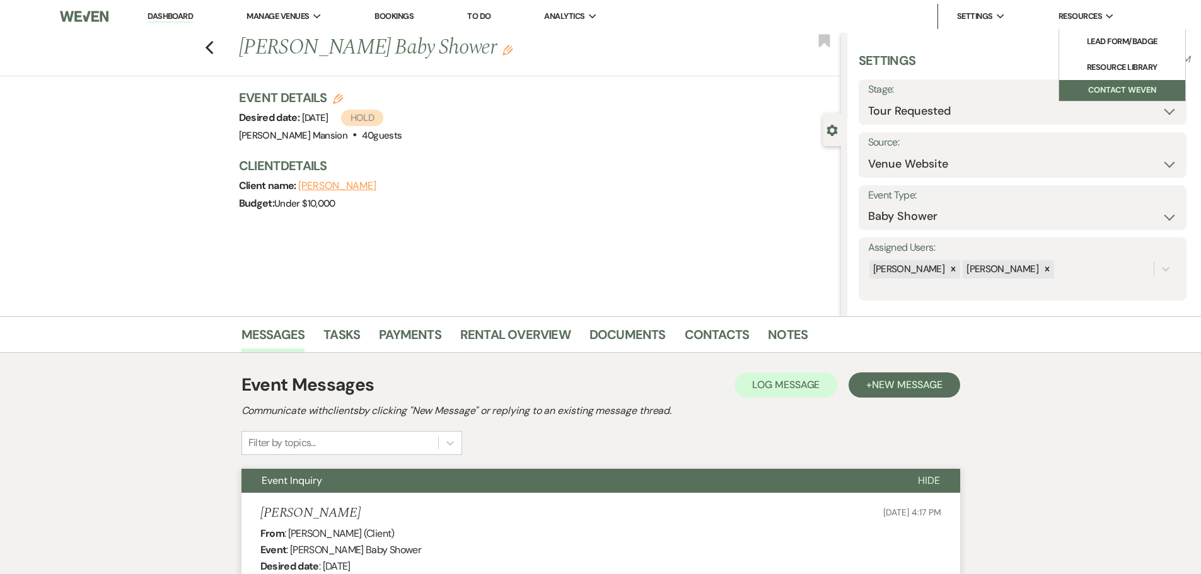
click at [1121, 88] on button "Contact Weven" at bounding box center [1122, 90] width 126 height 21
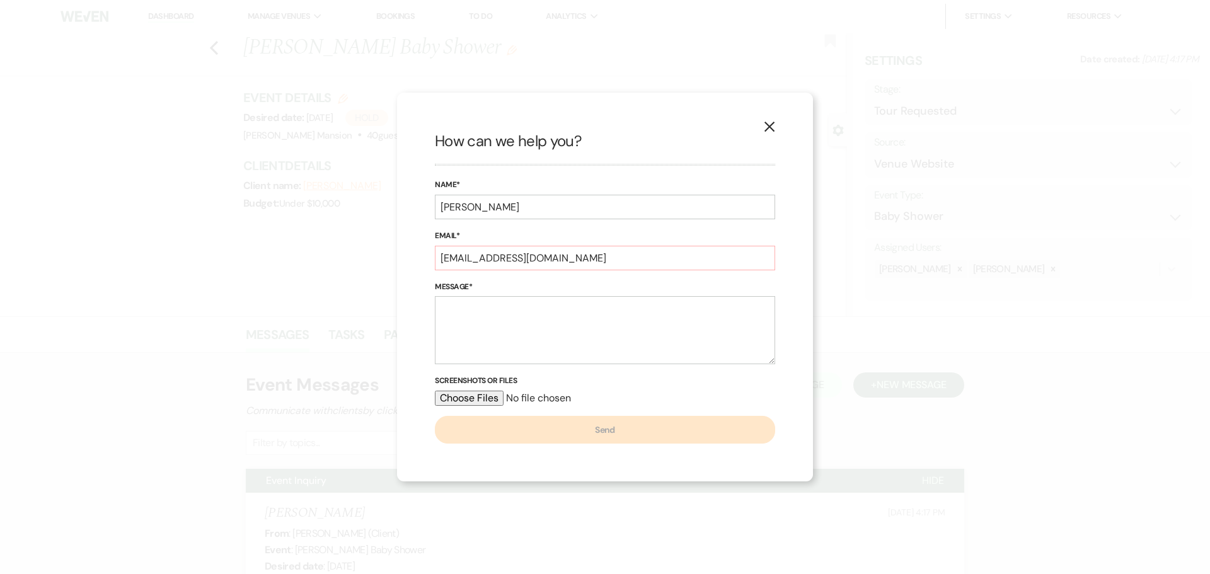
click at [760, 131] on button "X" at bounding box center [769, 126] width 19 height 22
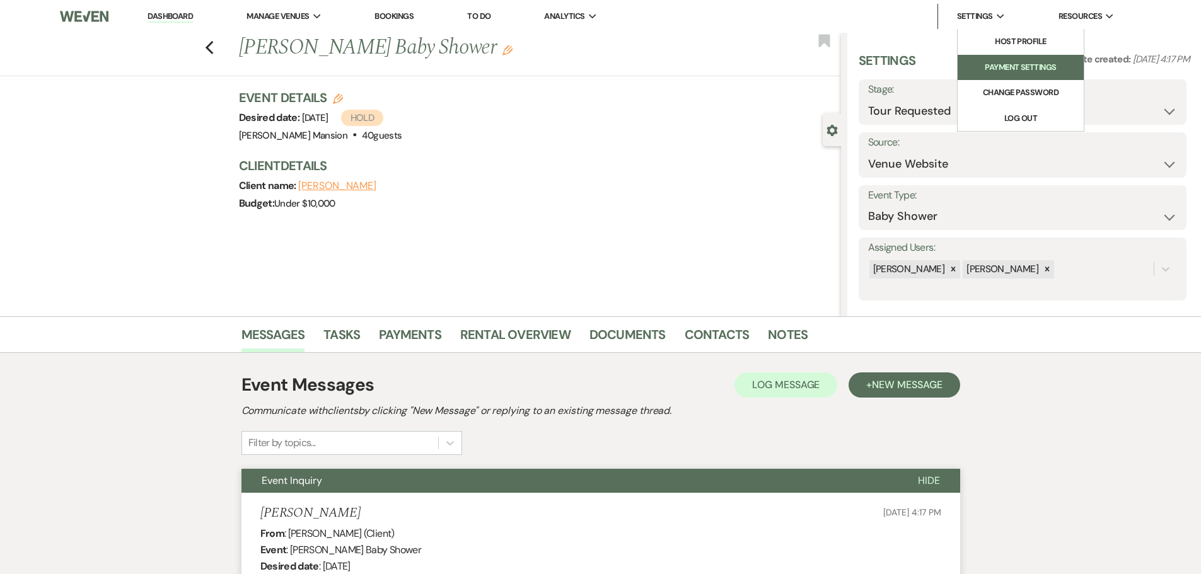
click at [1012, 61] on li "Payment Settings" at bounding box center [1020, 67] width 113 height 13
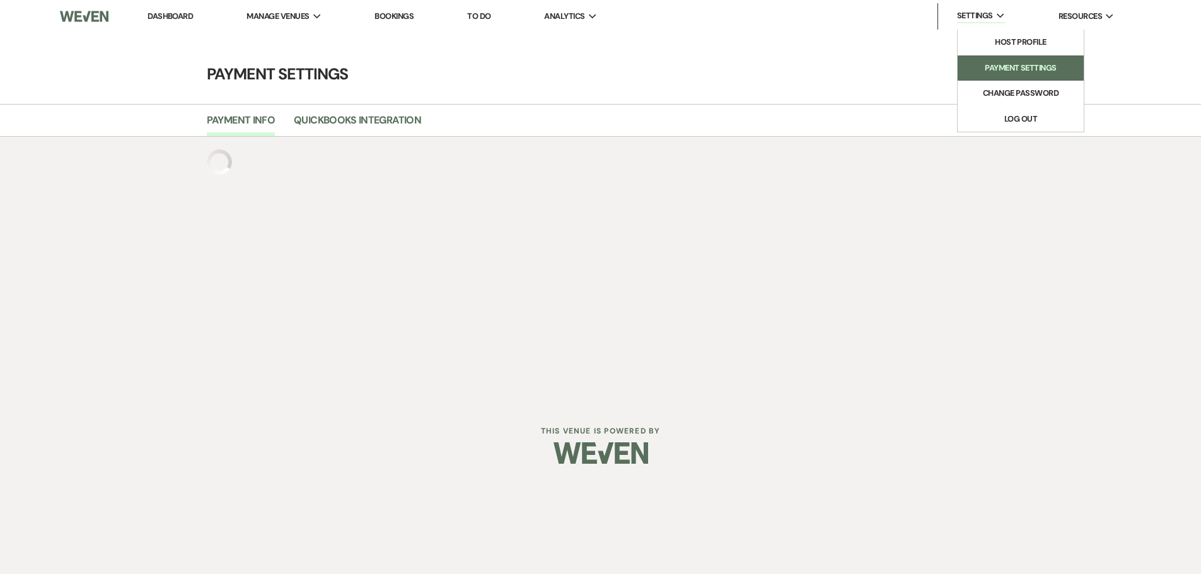
select select "false"
select select "799"
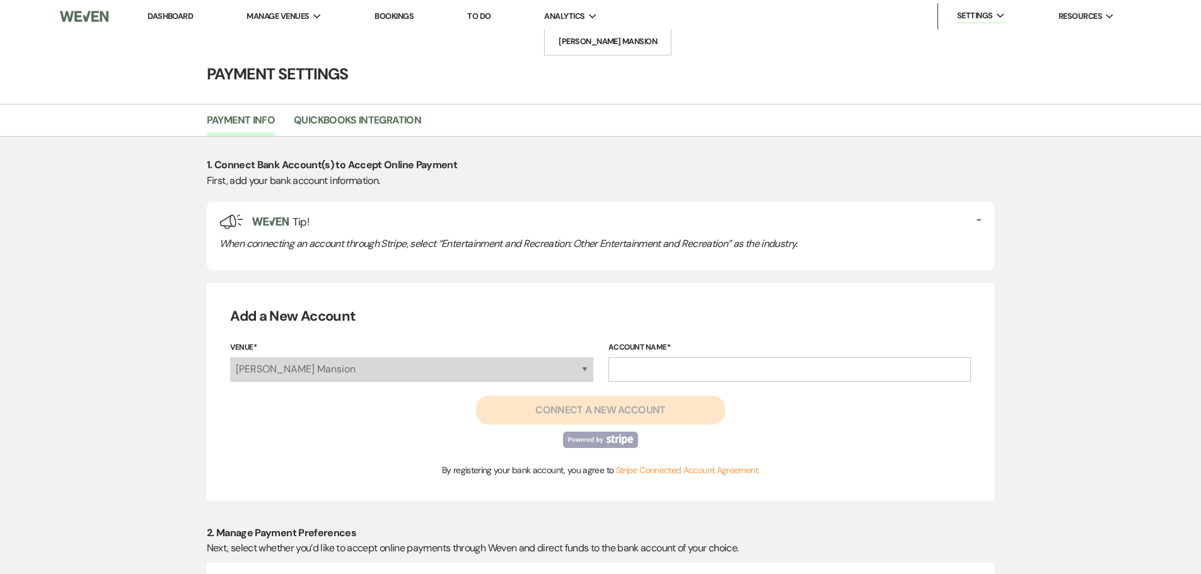
click at [597, 14] on icon "Expand" at bounding box center [593, 17] width 8 height 6
click at [486, 18] on link "To Do" at bounding box center [478, 16] width 23 height 11
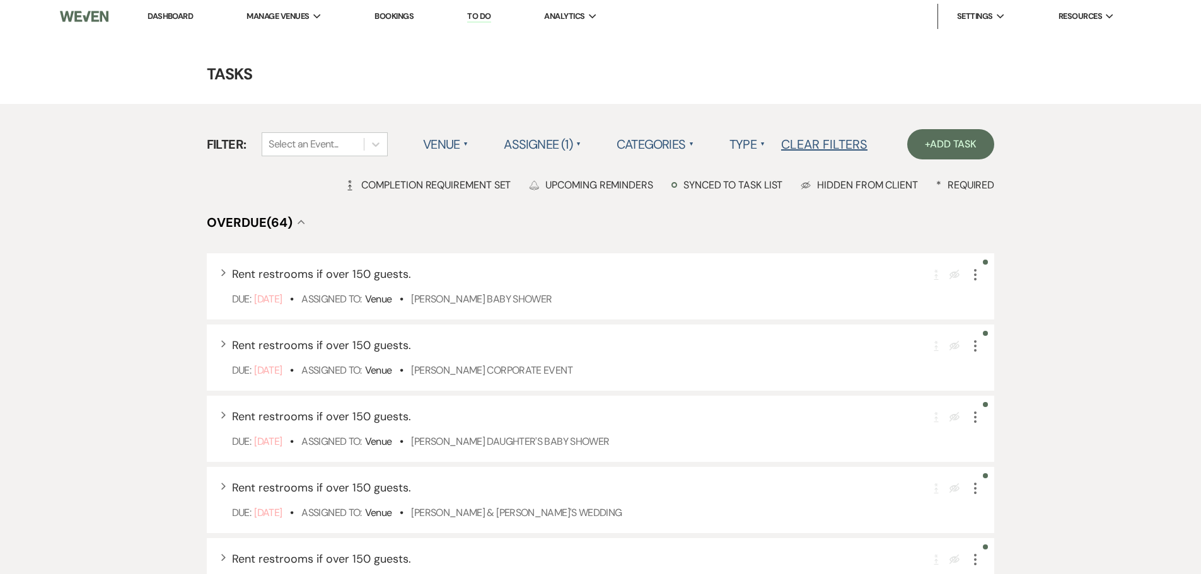
click at [404, 16] on link "Bookings" at bounding box center [393, 16] width 39 height 11
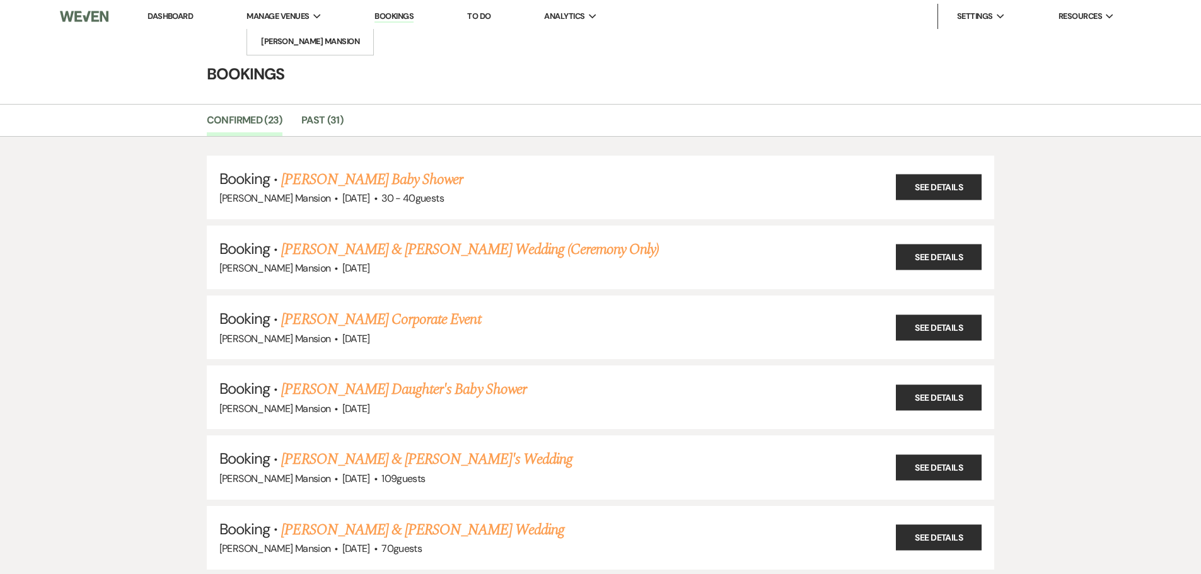
click at [281, 12] on span "Manage Venues" at bounding box center [277, 16] width 62 height 13
click at [159, 21] on link "Dashboard" at bounding box center [169, 16] width 45 height 11
